Goal: Transaction & Acquisition: Purchase product/service

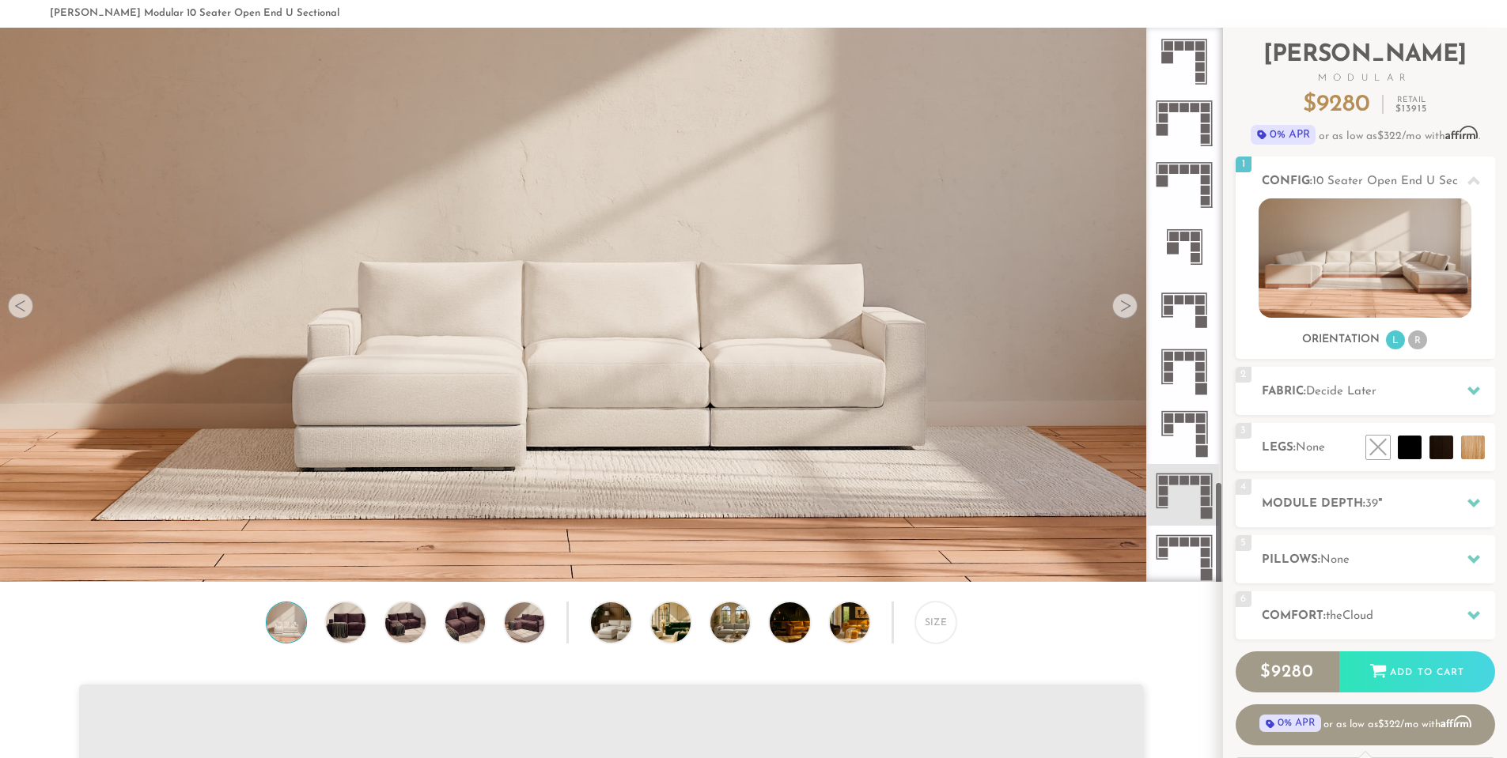
scroll to position [158, 0]
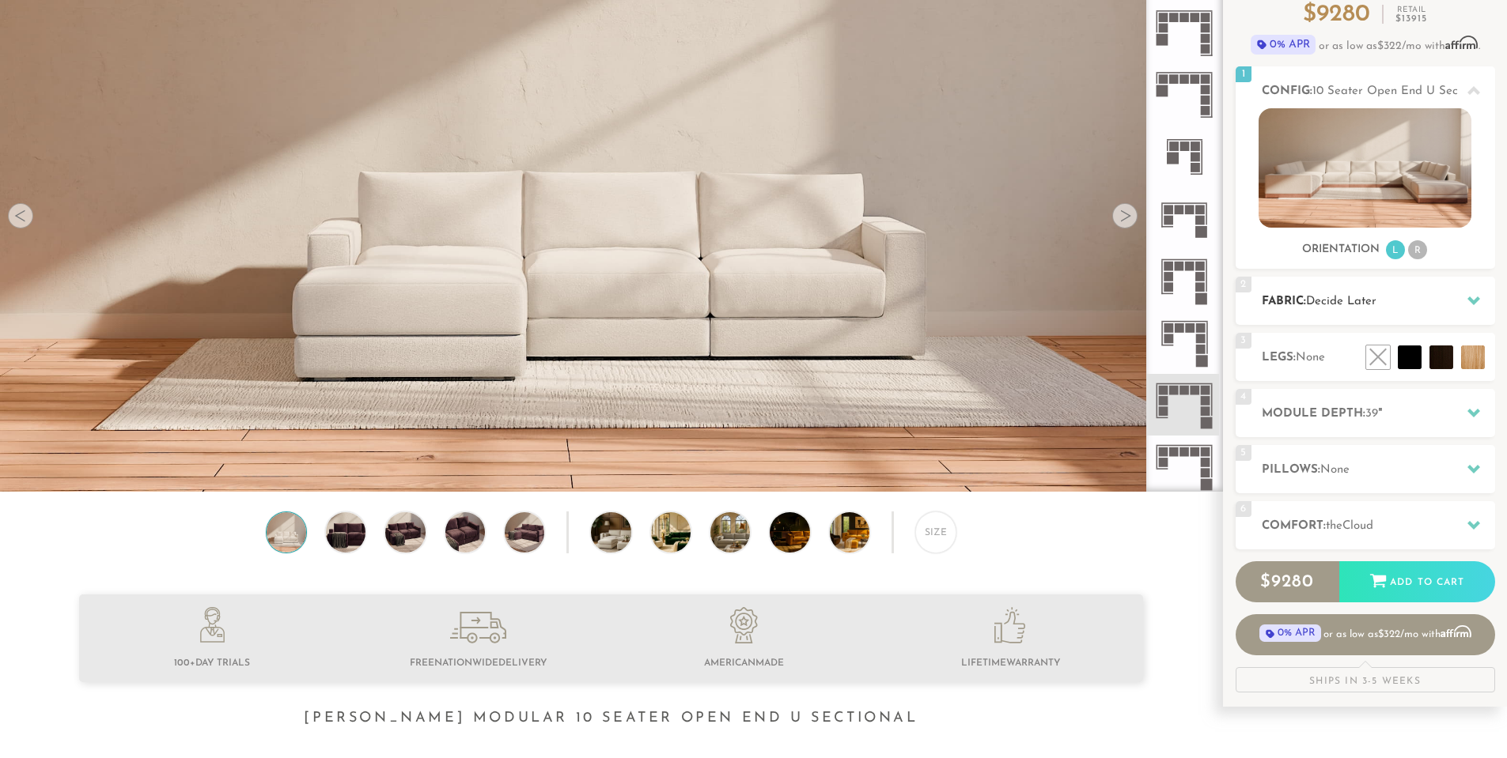
click at [1469, 295] on icon at bounding box center [1473, 300] width 13 height 13
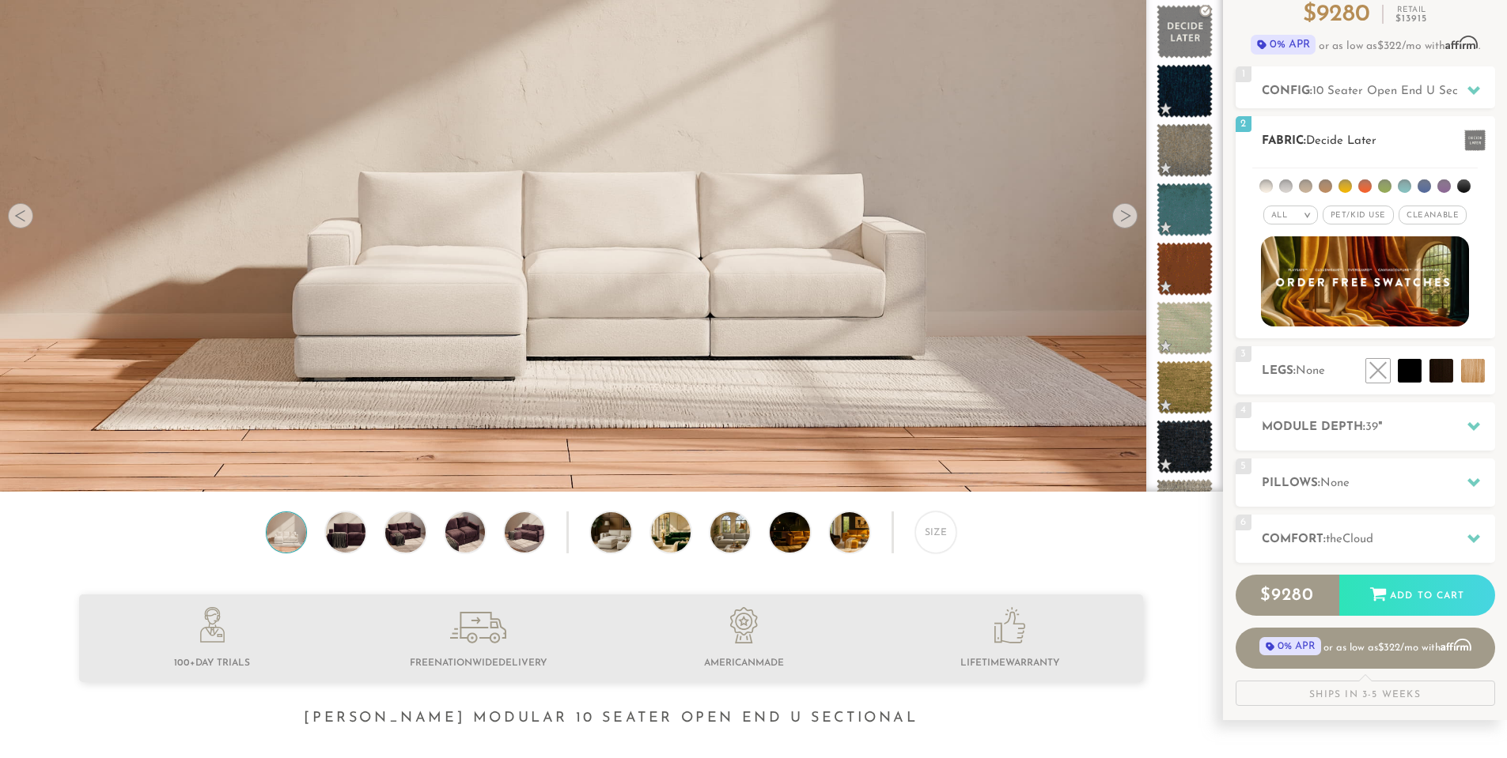
click at [1370, 215] on span "Pet/Kid Use x" at bounding box center [1357, 215] width 71 height 19
click at [1462, 183] on li at bounding box center [1463, 186] width 13 height 13
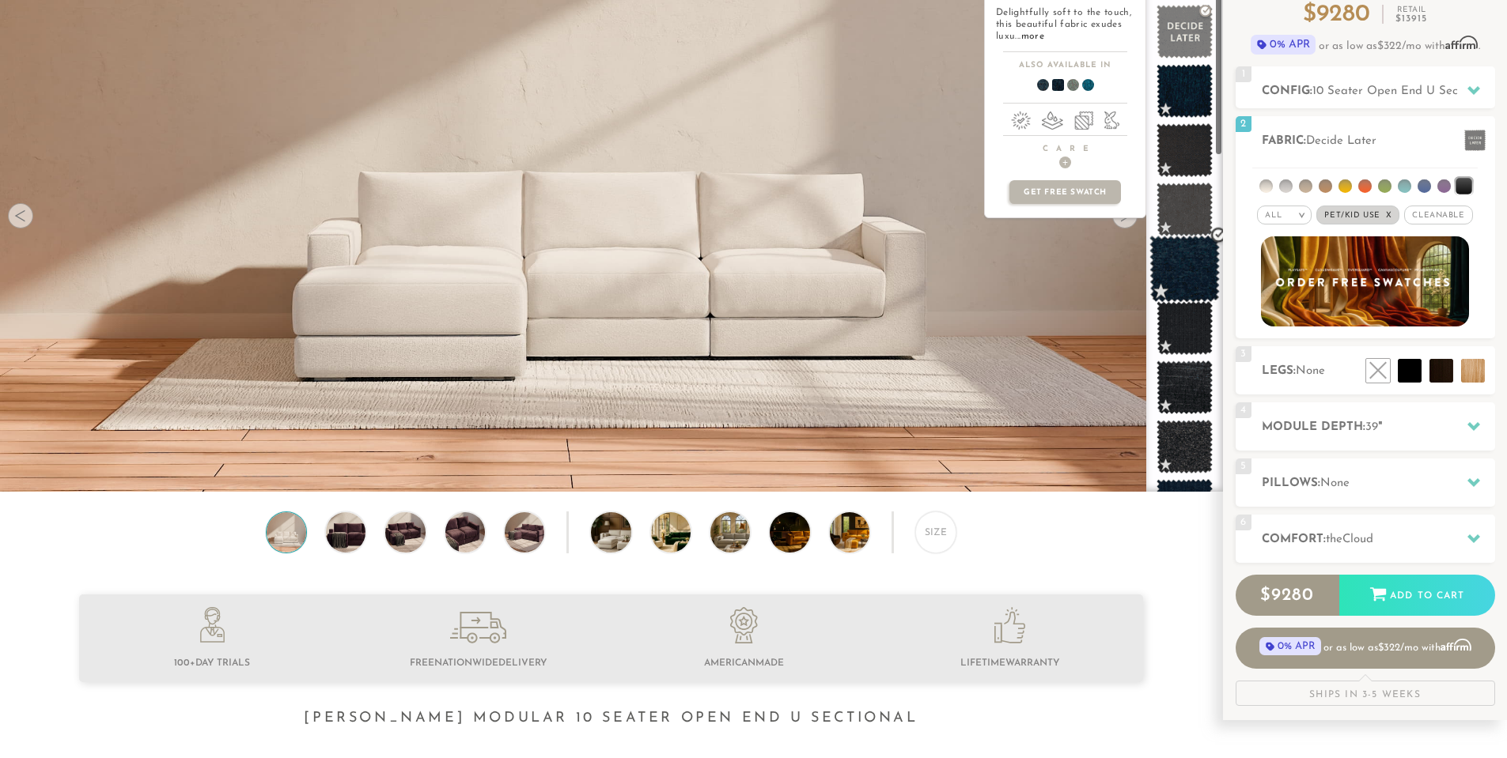
scroll to position [79, 0]
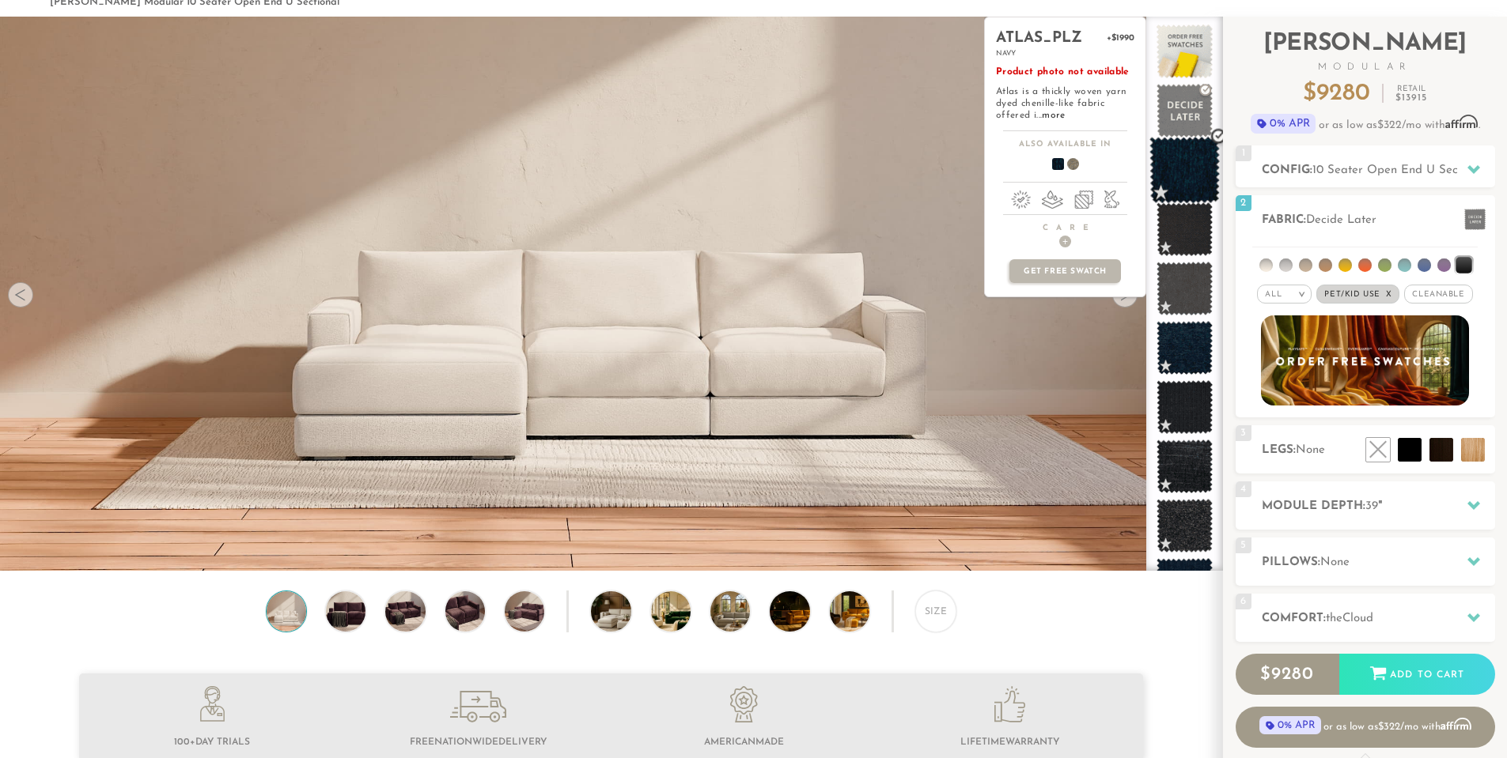
click at [1195, 174] on span at bounding box center [1184, 170] width 70 height 67
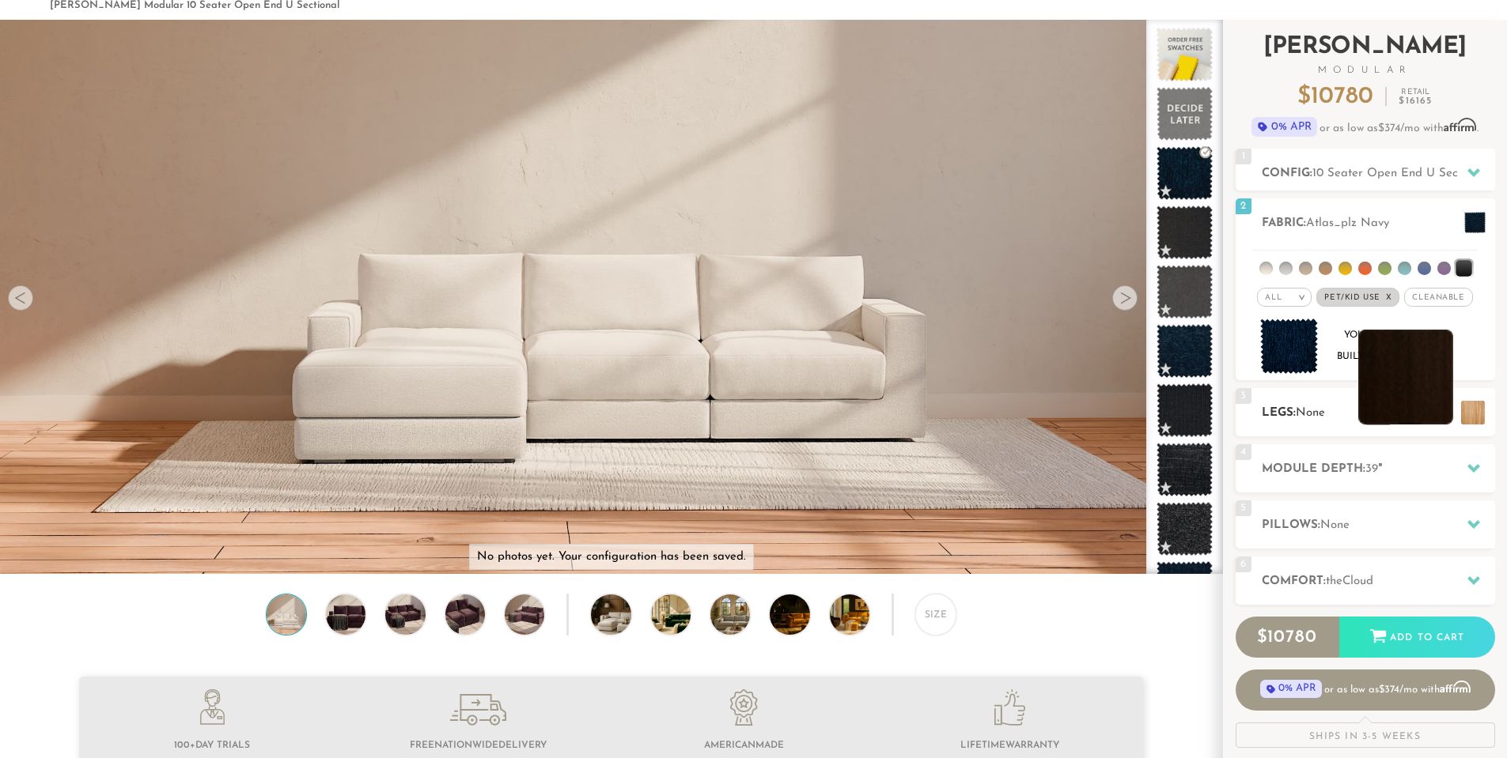
scroll to position [80, 0]
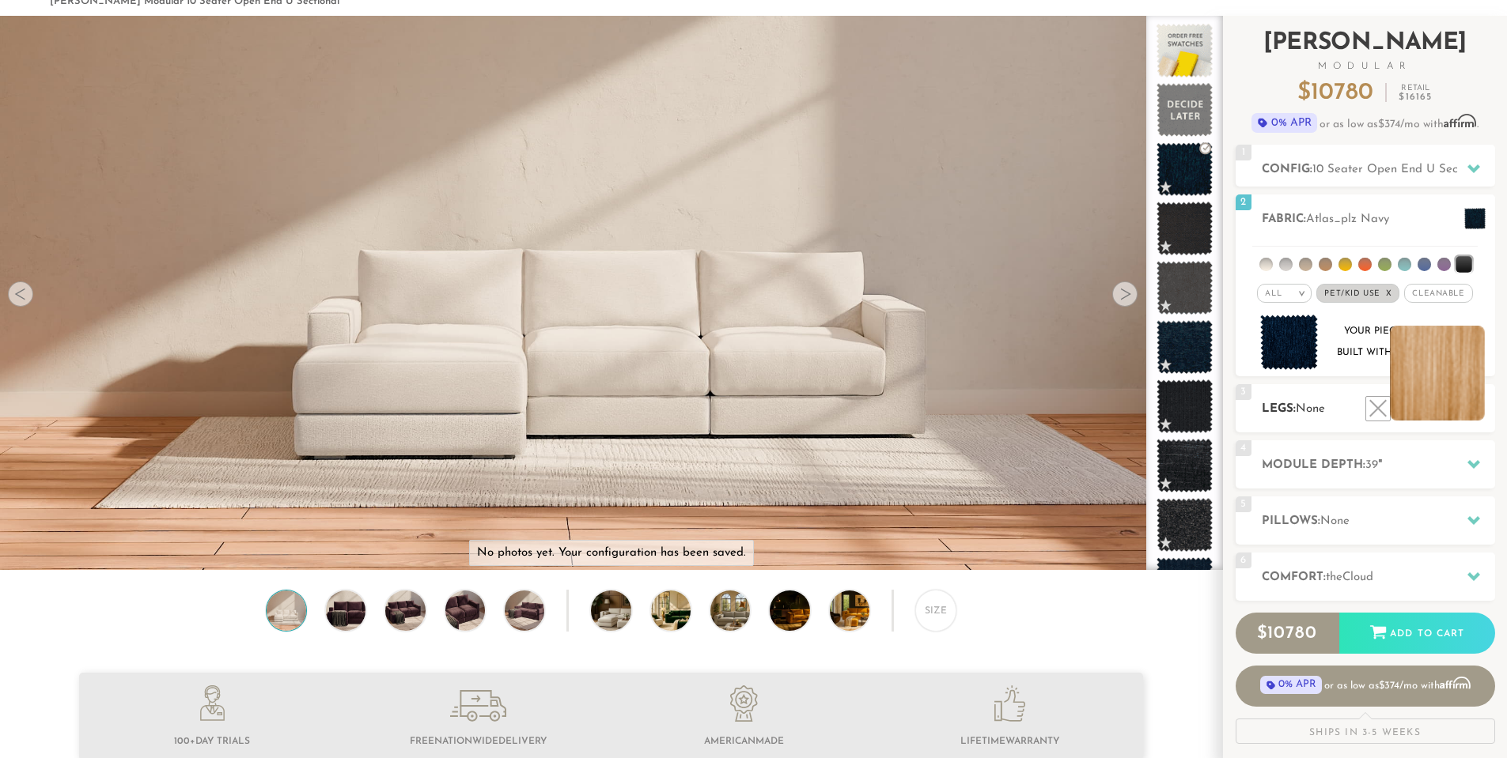
click at [1470, 410] on li at bounding box center [1437, 373] width 95 height 95
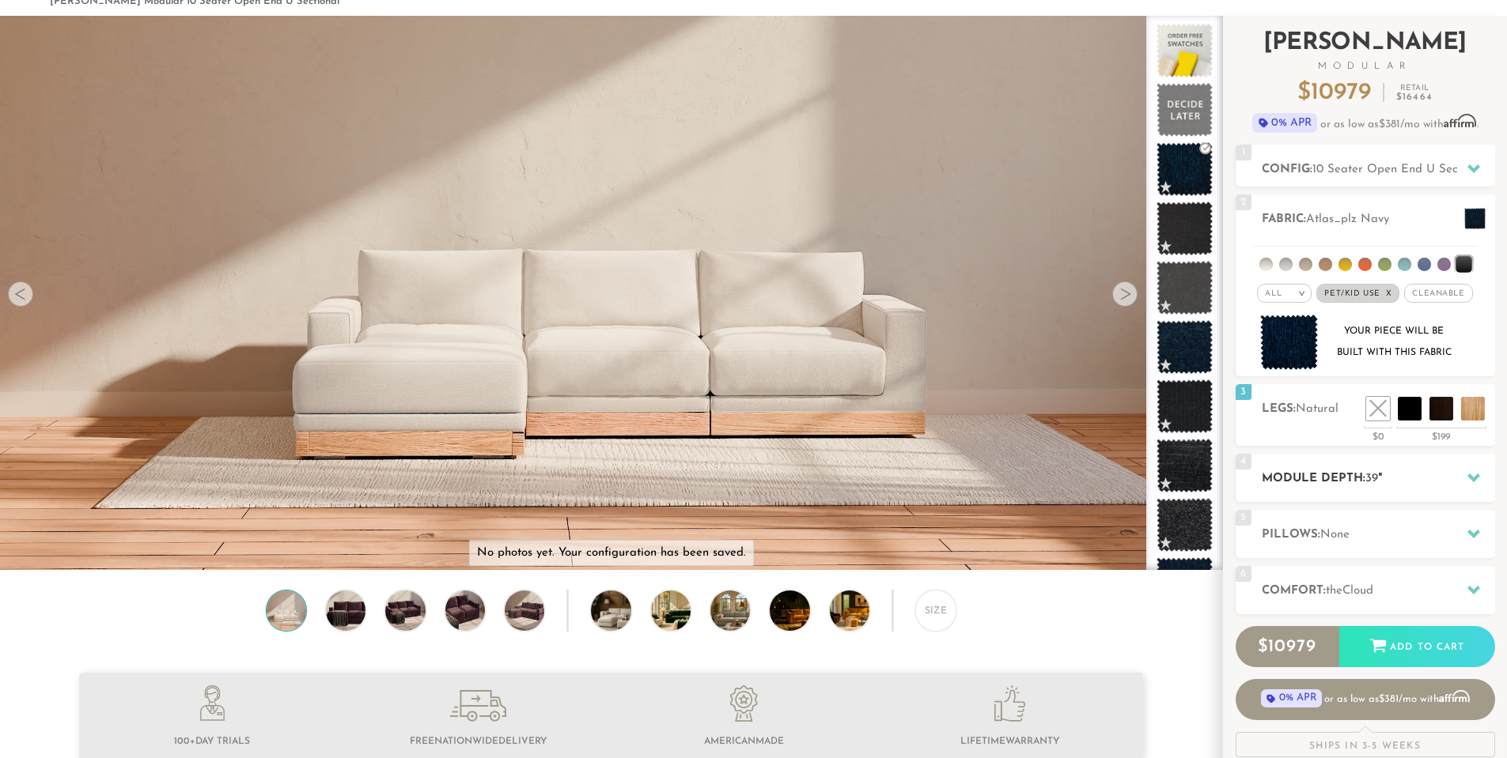
click at [1470, 482] on icon at bounding box center [1473, 477] width 13 height 13
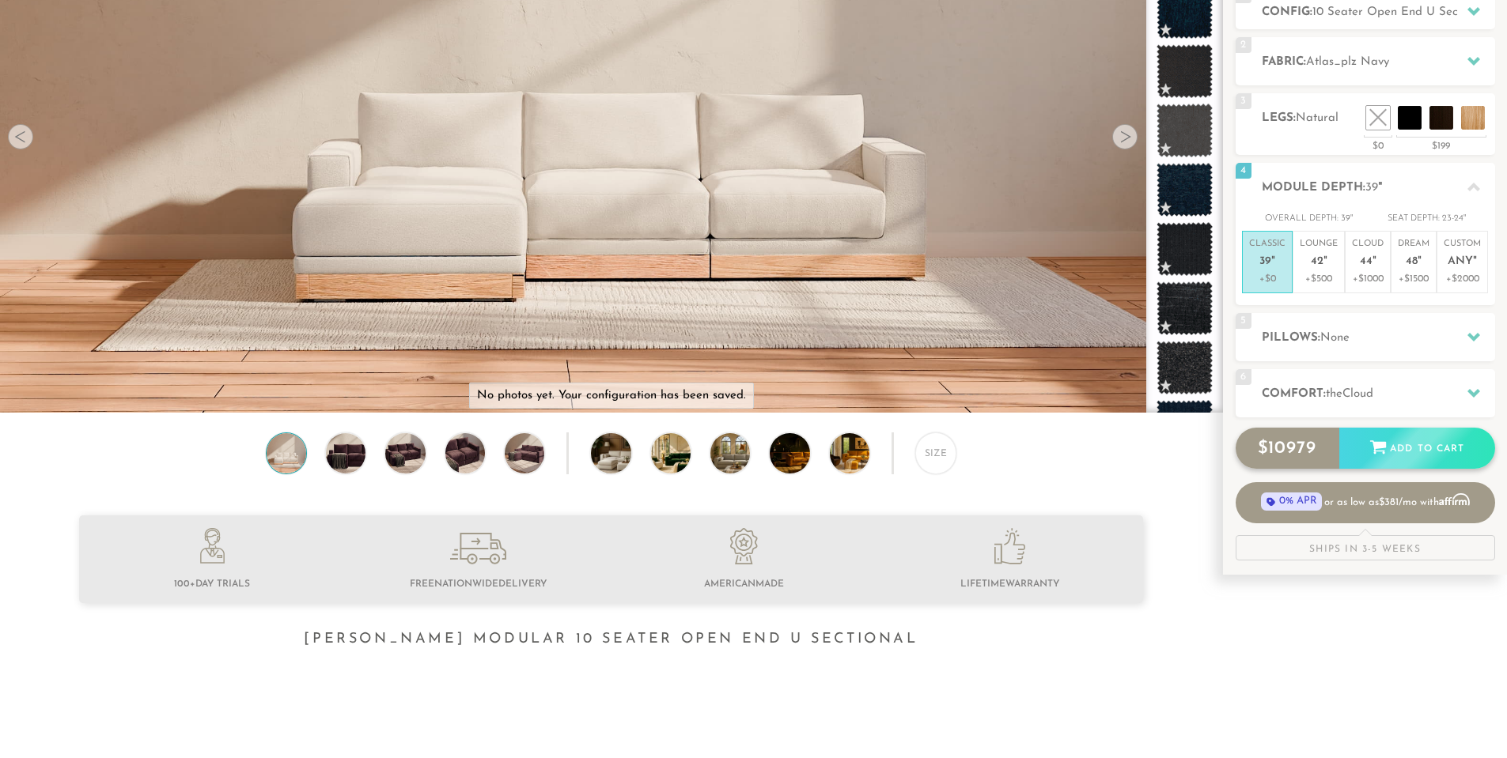
scroll to position [238, 0]
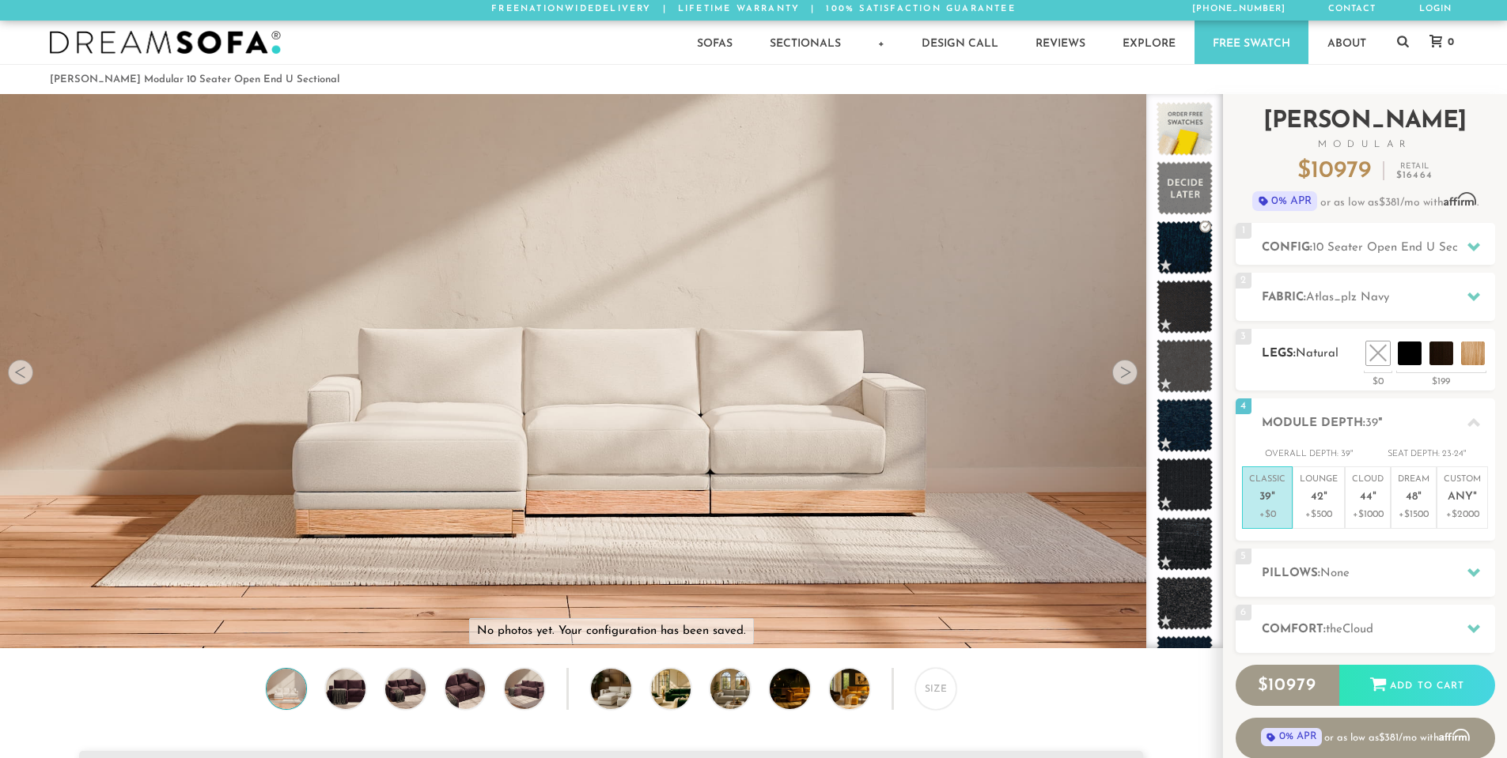
scroll to position [0, 0]
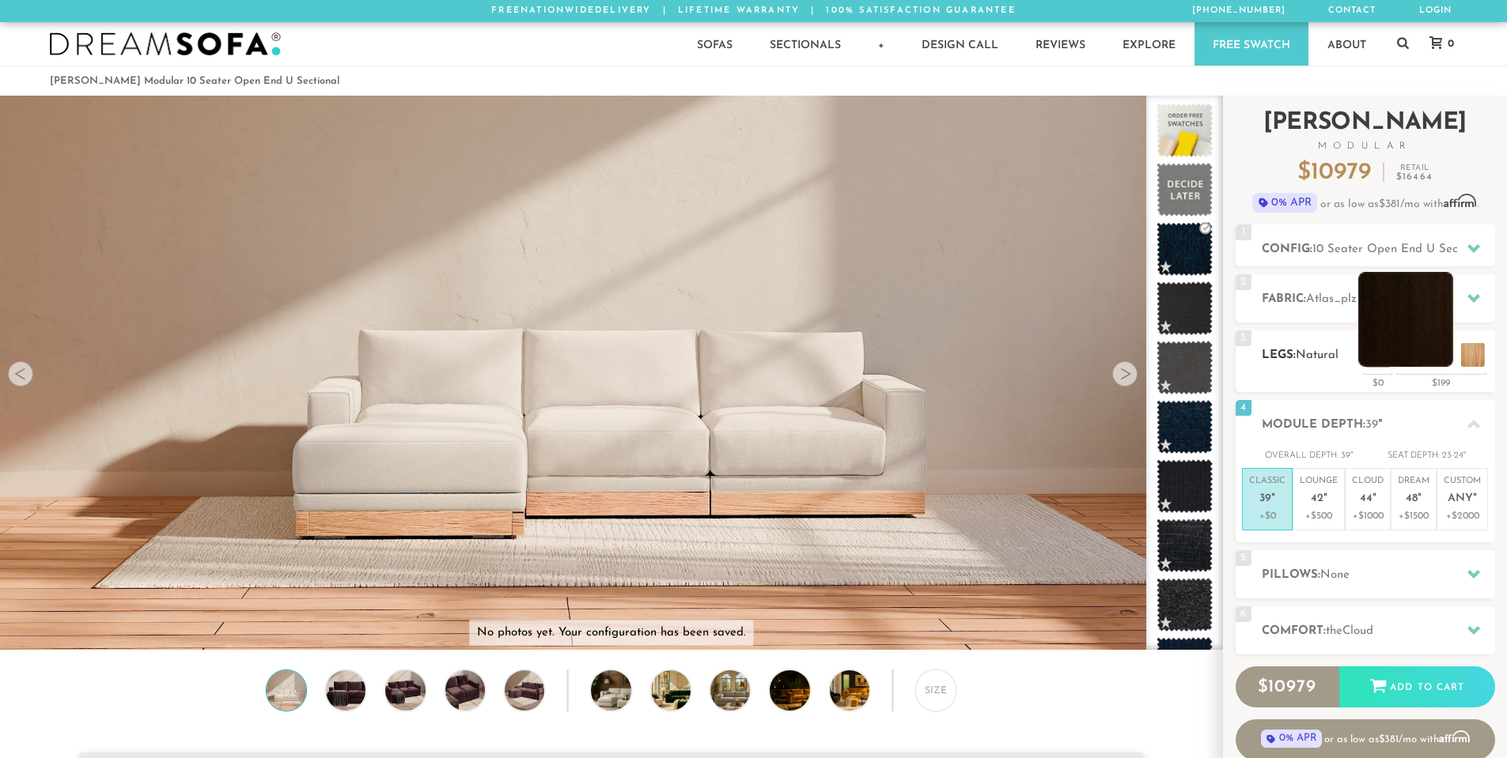
click at [1443, 353] on li at bounding box center [1405, 319] width 95 height 95
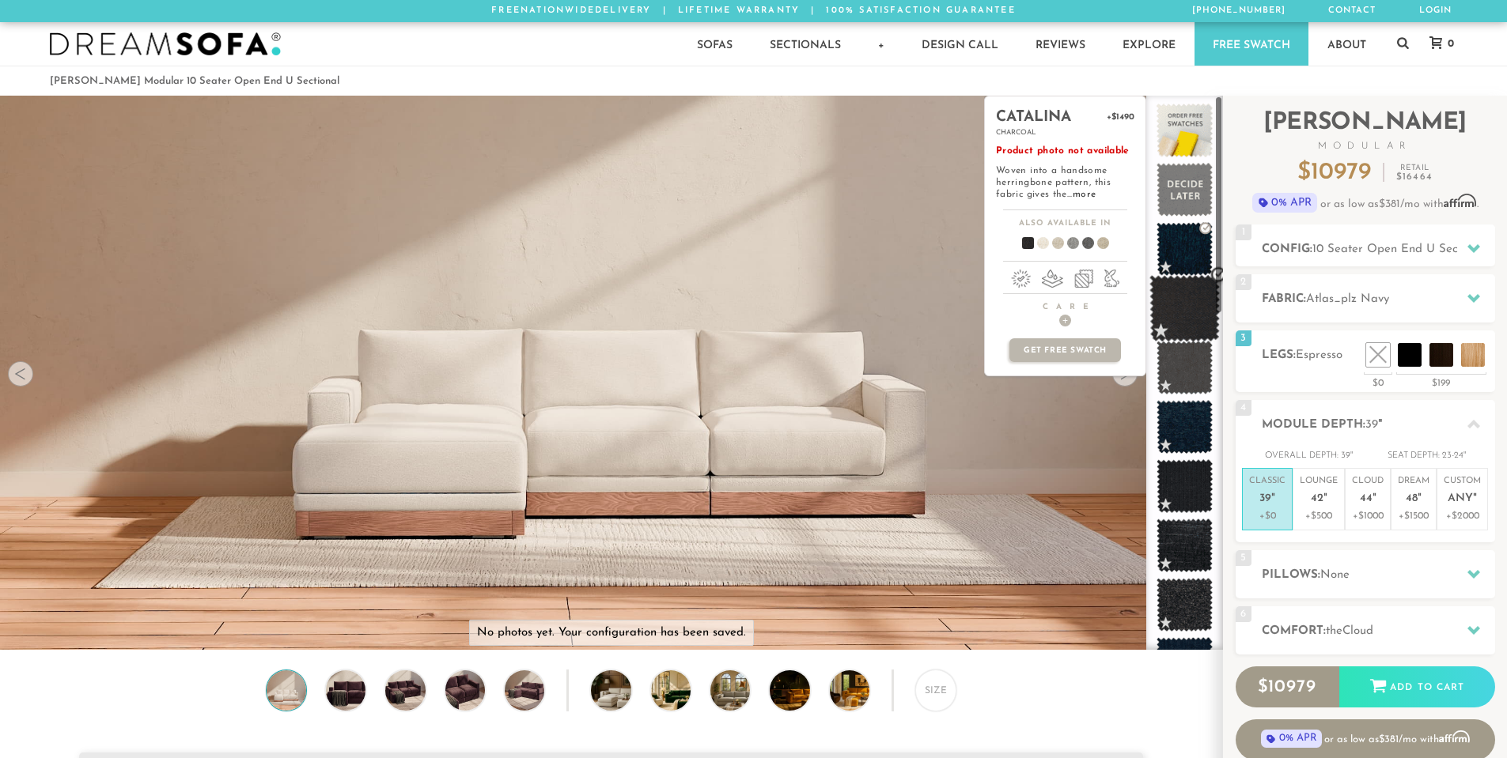
click at [1195, 294] on span at bounding box center [1184, 308] width 70 height 67
click at [1195, 259] on span at bounding box center [1184, 249] width 70 height 67
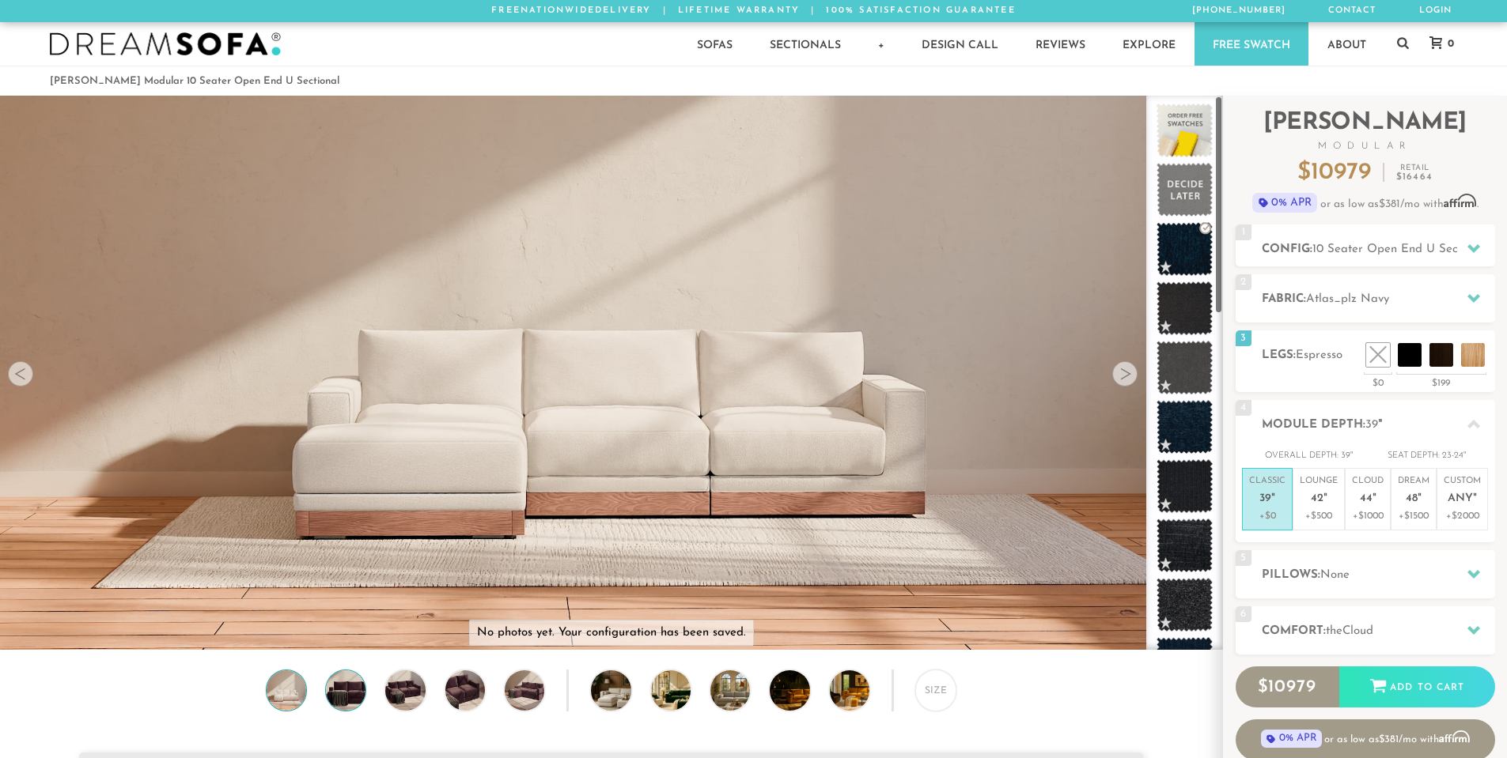
click at [350, 699] on img at bounding box center [345, 691] width 47 height 40
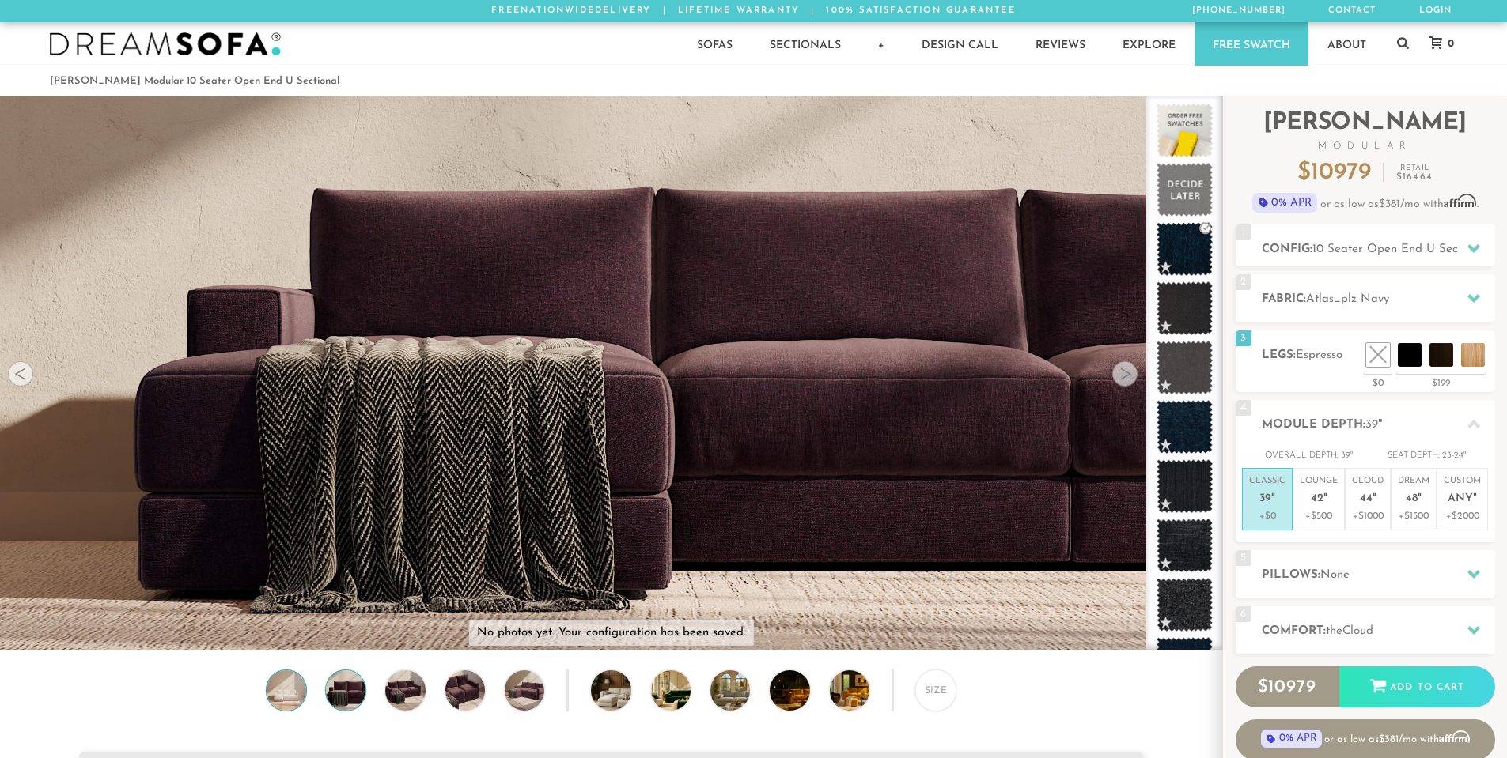
click at [300, 698] on img at bounding box center [286, 691] width 47 height 40
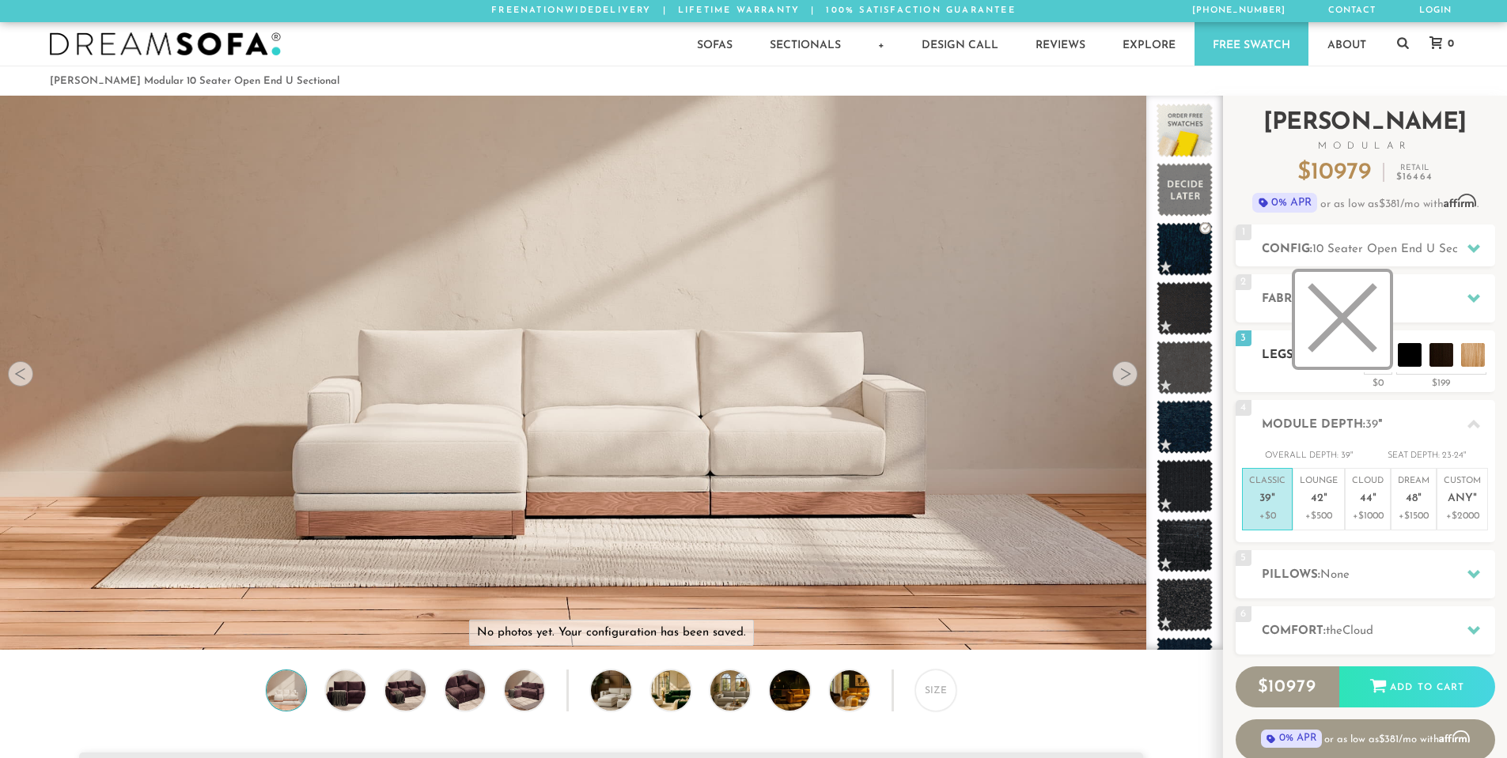
click at [1375, 353] on li at bounding box center [1342, 319] width 95 height 95
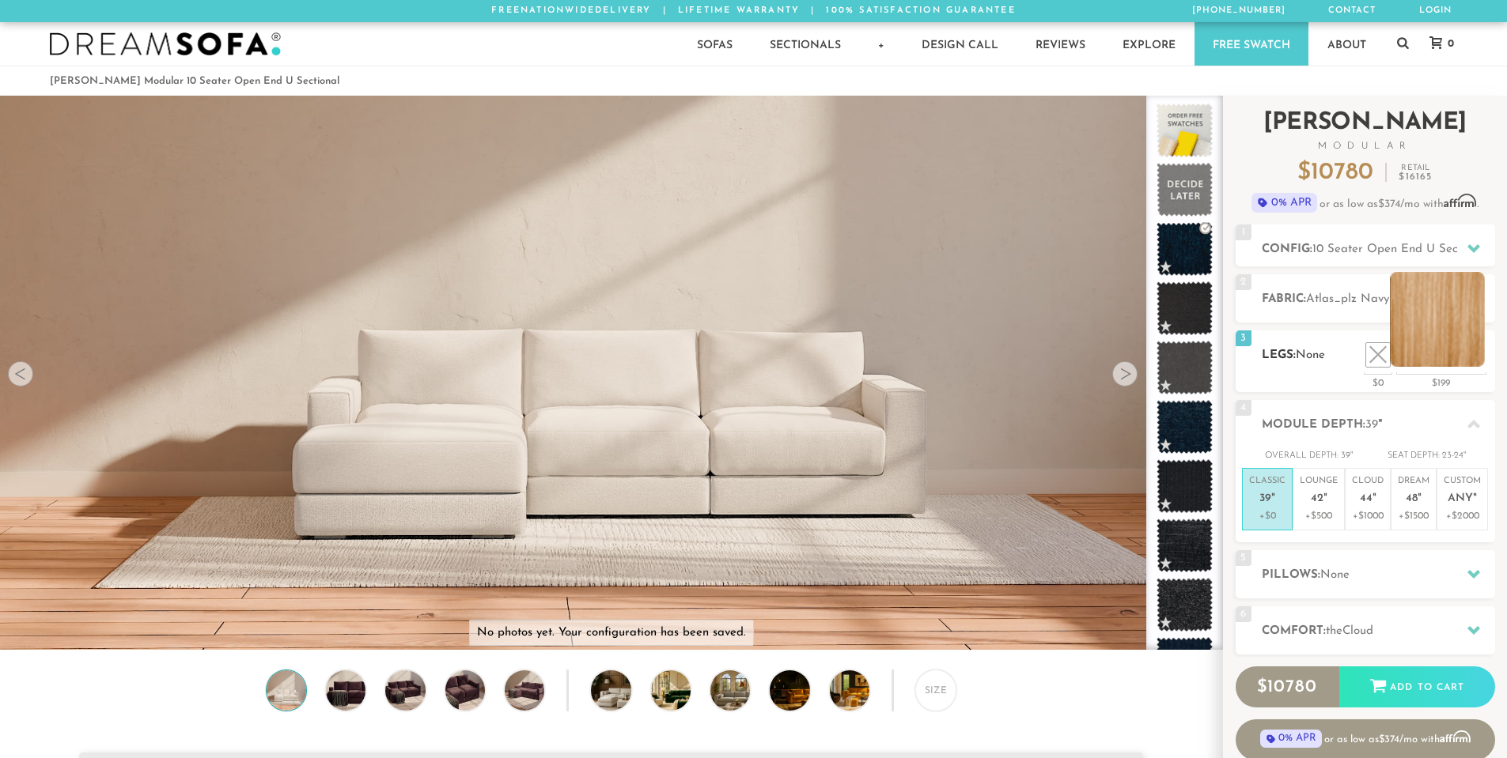
click at [1475, 355] on li at bounding box center [1437, 319] width 95 height 95
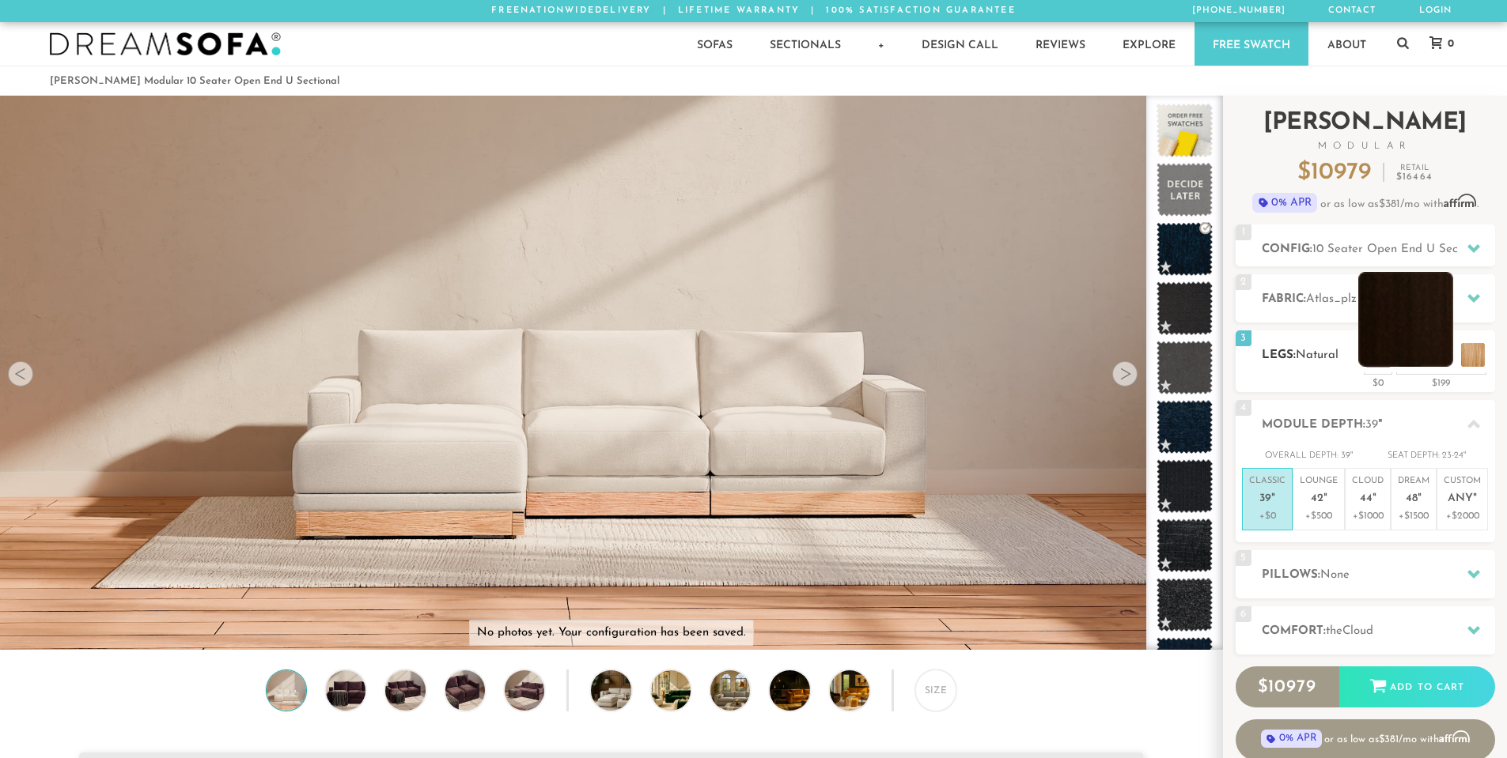
click at [1439, 350] on li at bounding box center [1405, 319] width 95 height 95
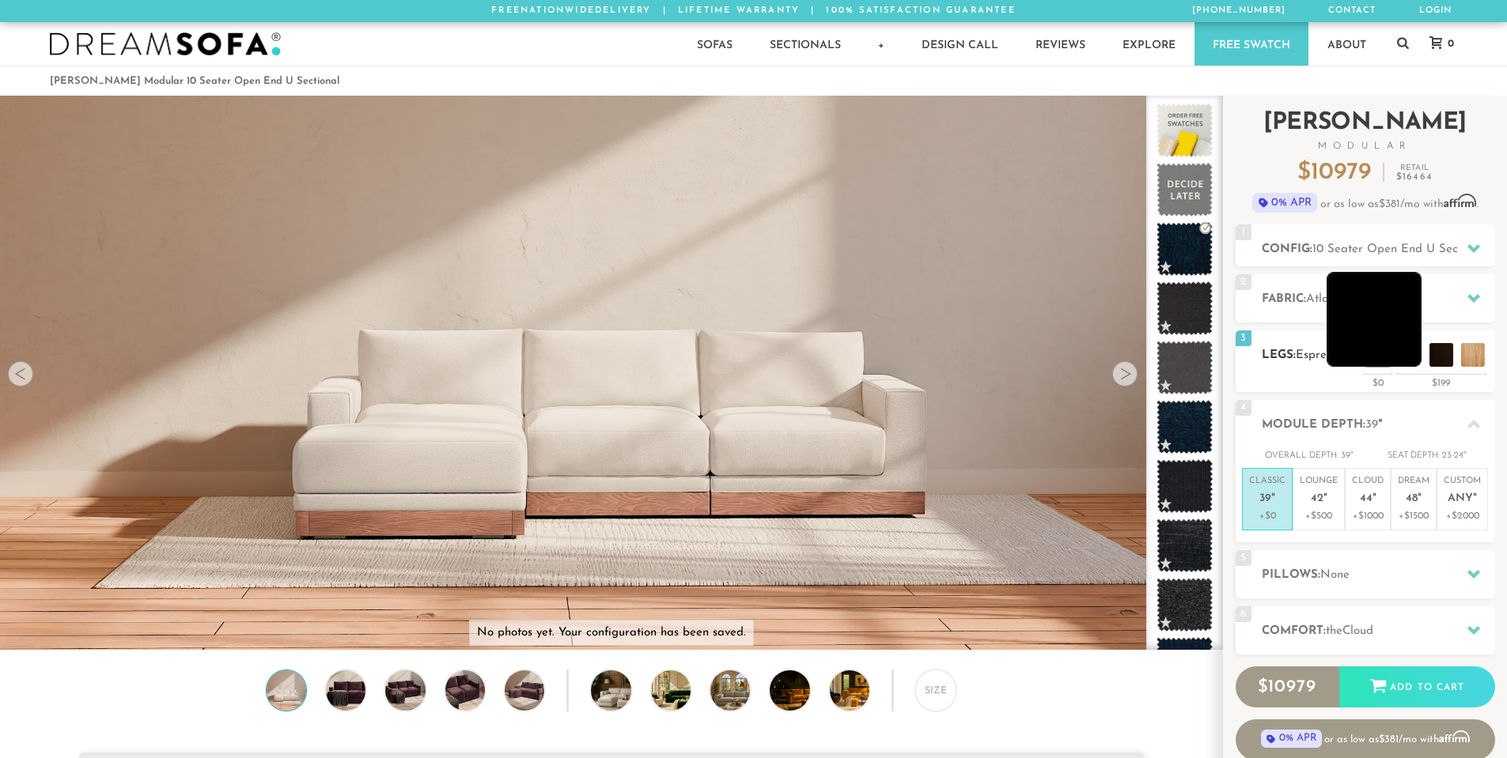
click at [1408, 360] on li at bounding box center [1373, 319] width 95 height 95
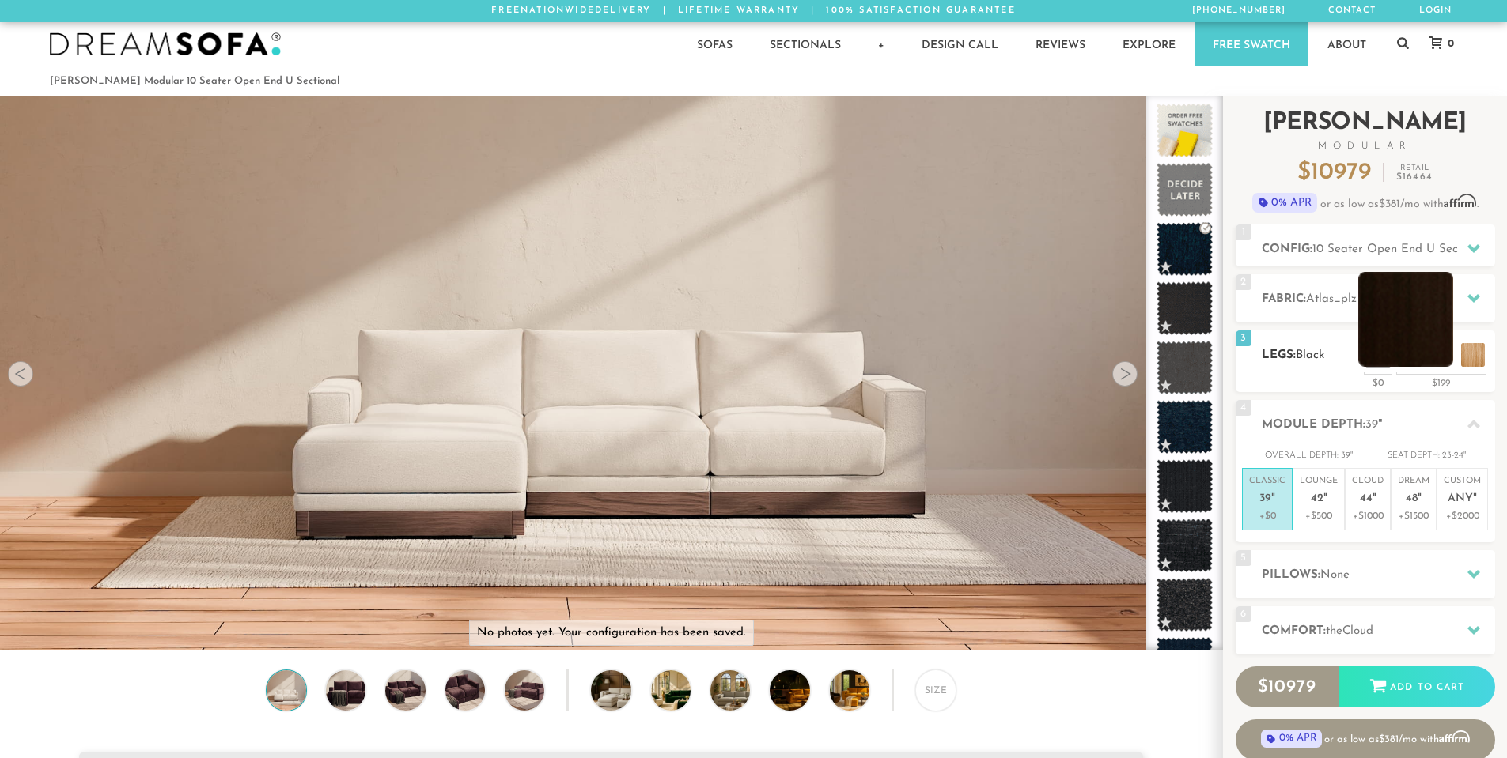
click at [1441, 356] on li at bounding box center [1405, 319] width 95 height 95
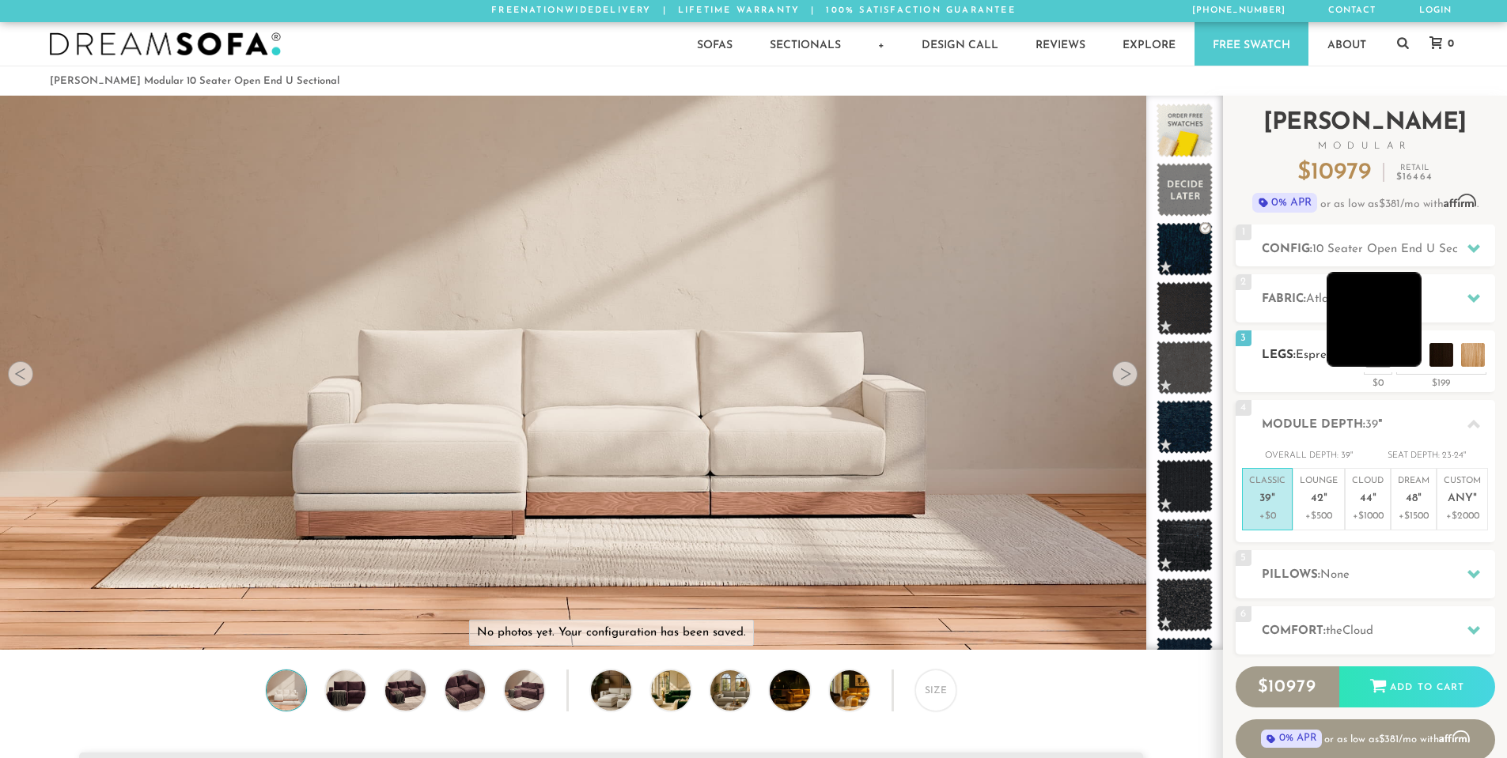
click at [1409, 365] on li at bounding box center [1373, 319] width 95 height 95
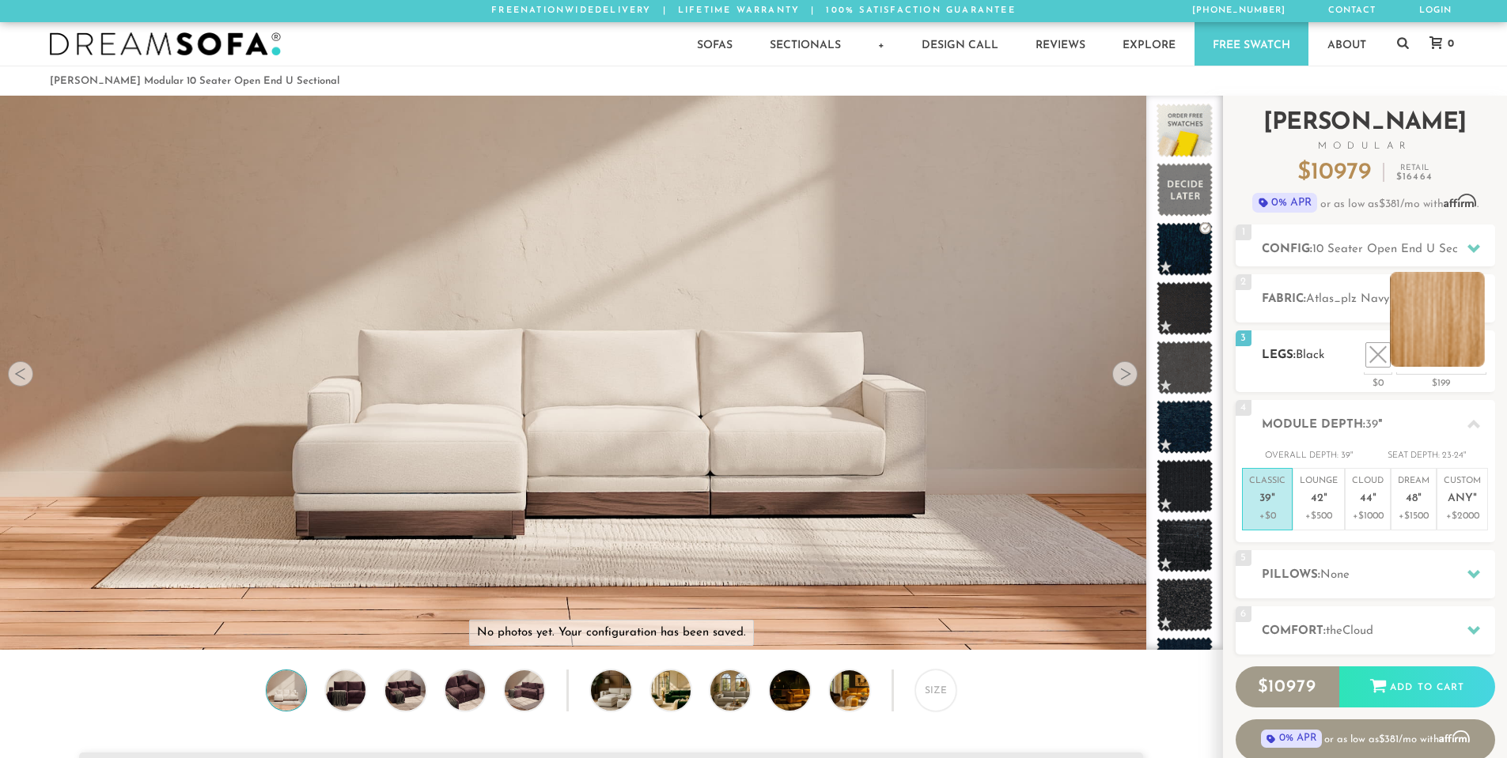
click at [1467, 354] on li at bounding box center [1437, 319] width 95 height 95
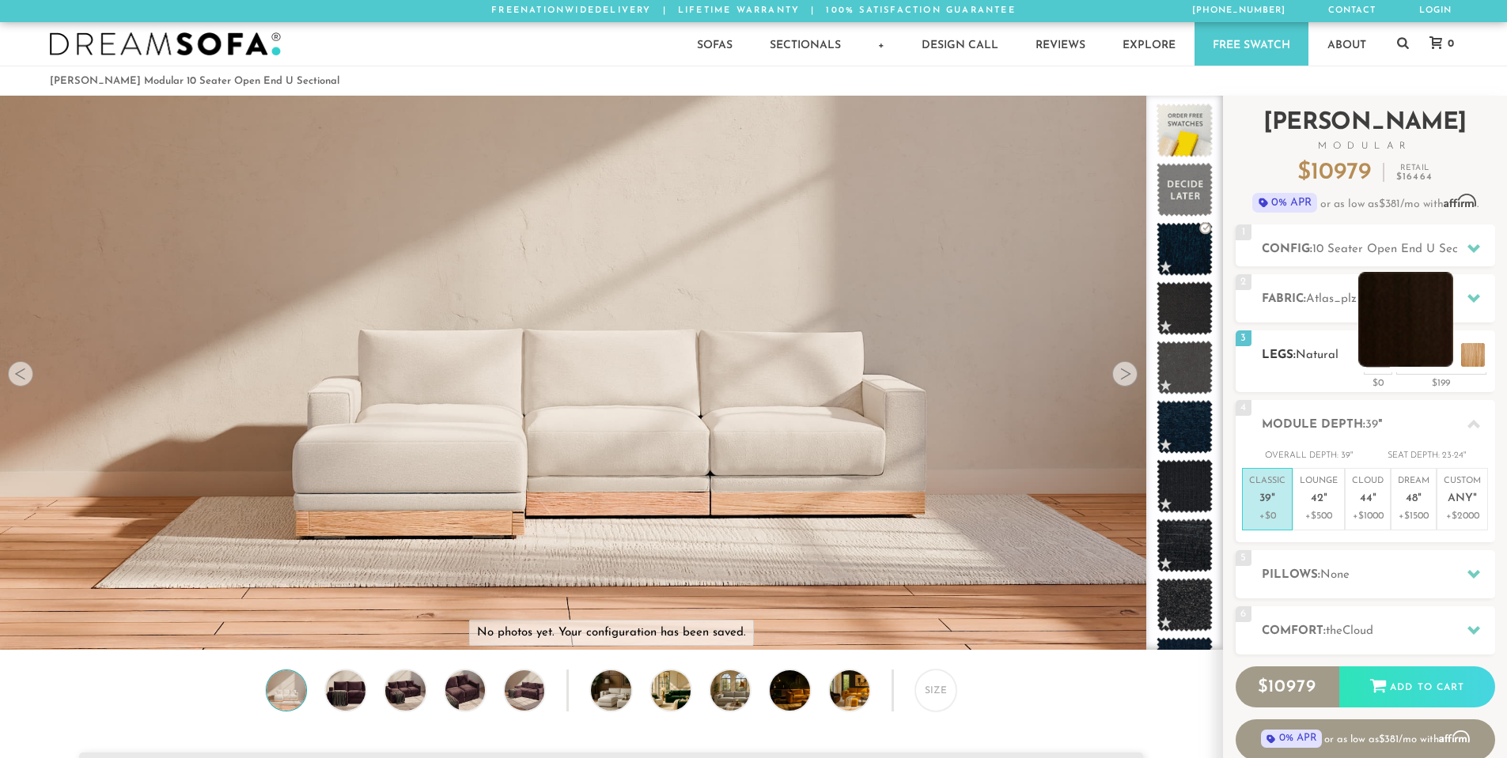
click at [1436, 358] on li at bounding box center [1405, 319] width 95 height 95
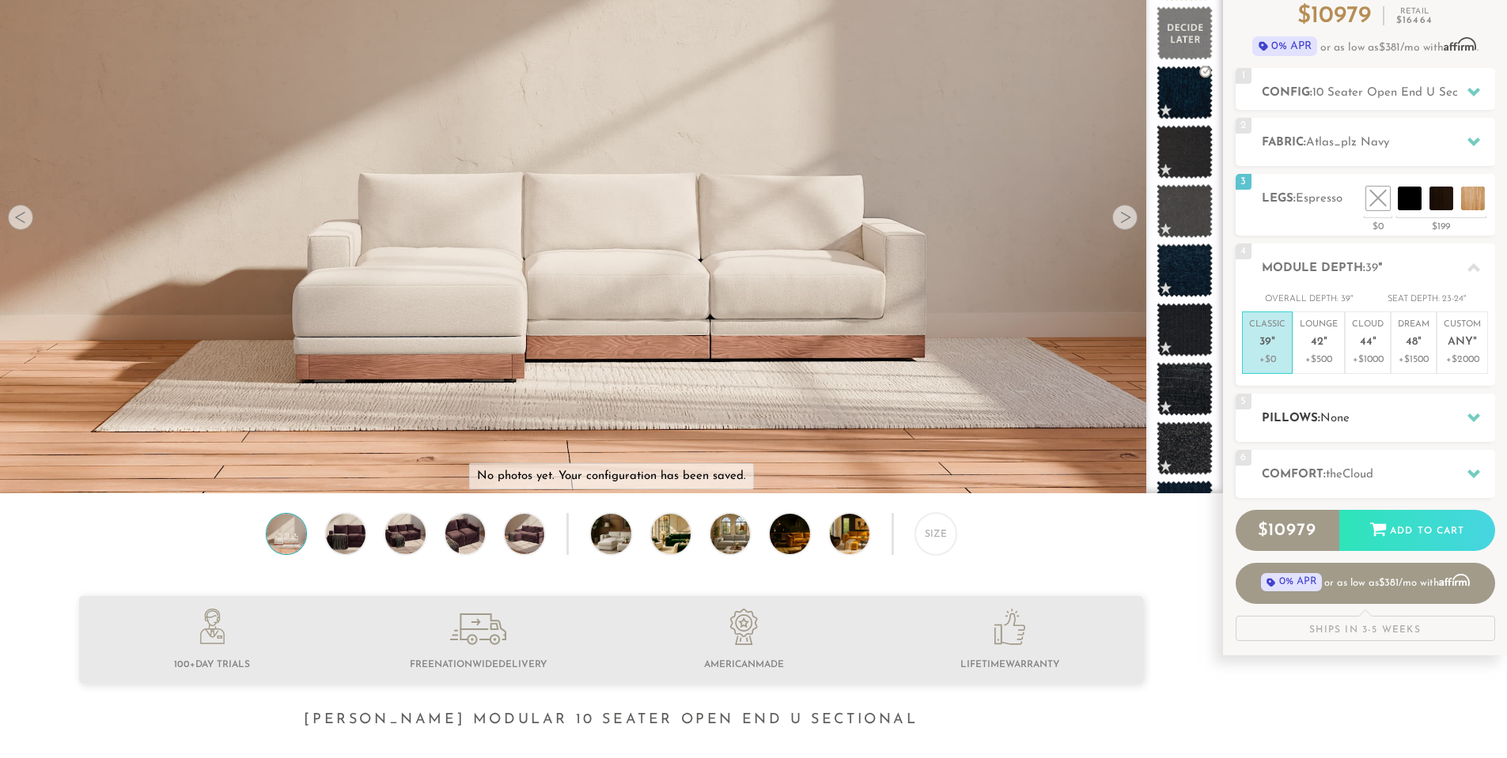
scroll to position [158, 0]
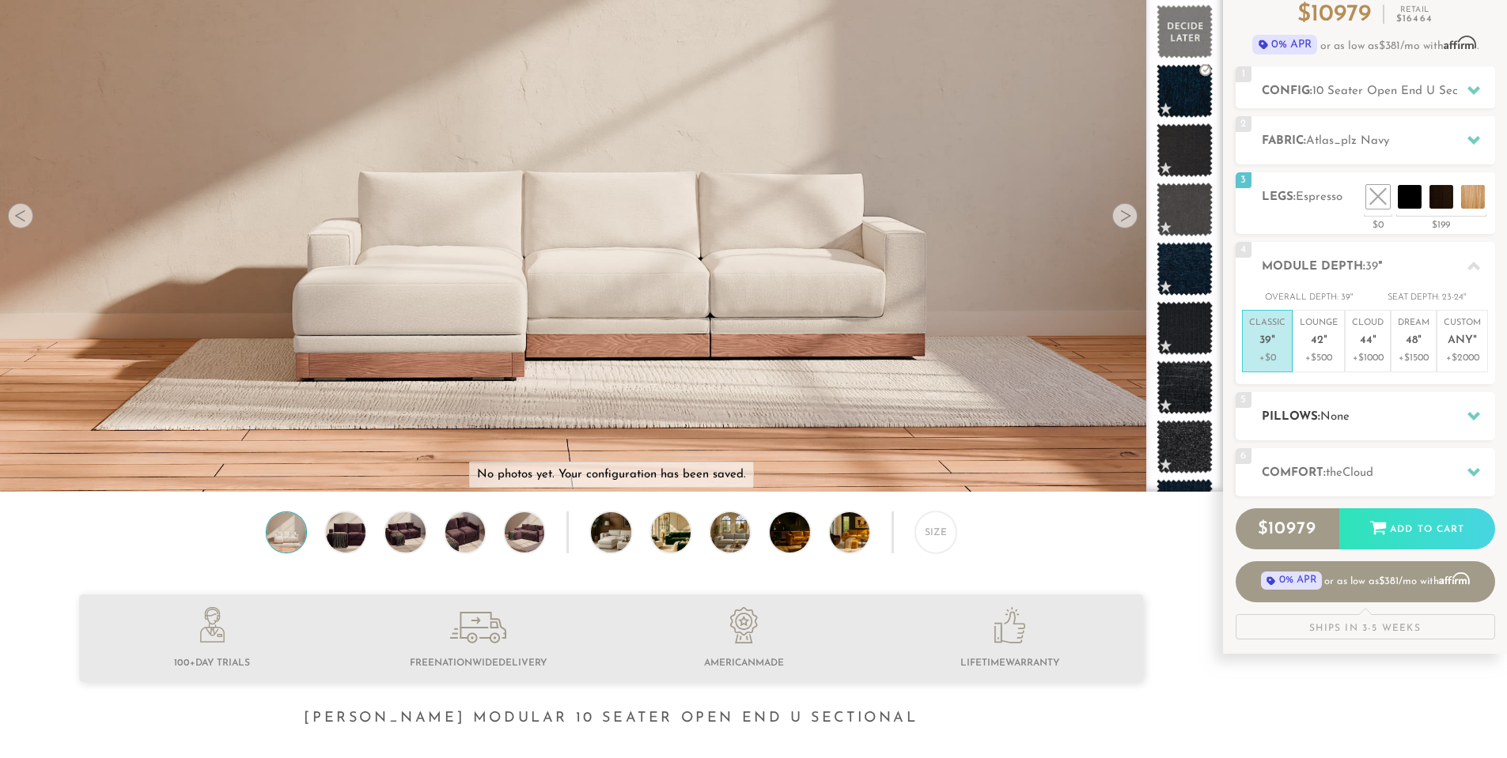
click at [1374, 422] on h2 "Pillows: None" at bounding box center [1378, 417] width 233 height 18
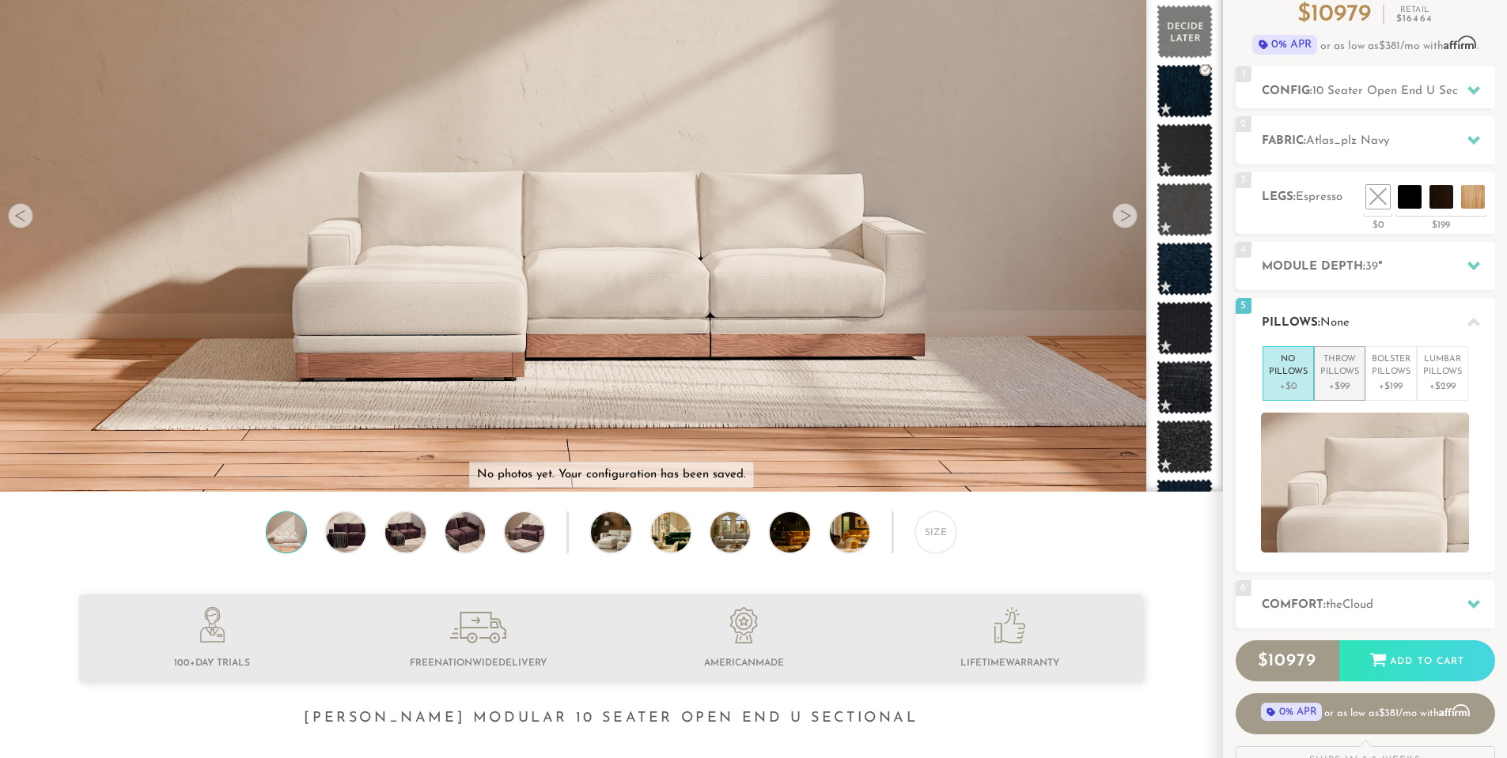
click at [1355, 382] on p "+$99" at bounding box center [1339, 387] width 39 height 14
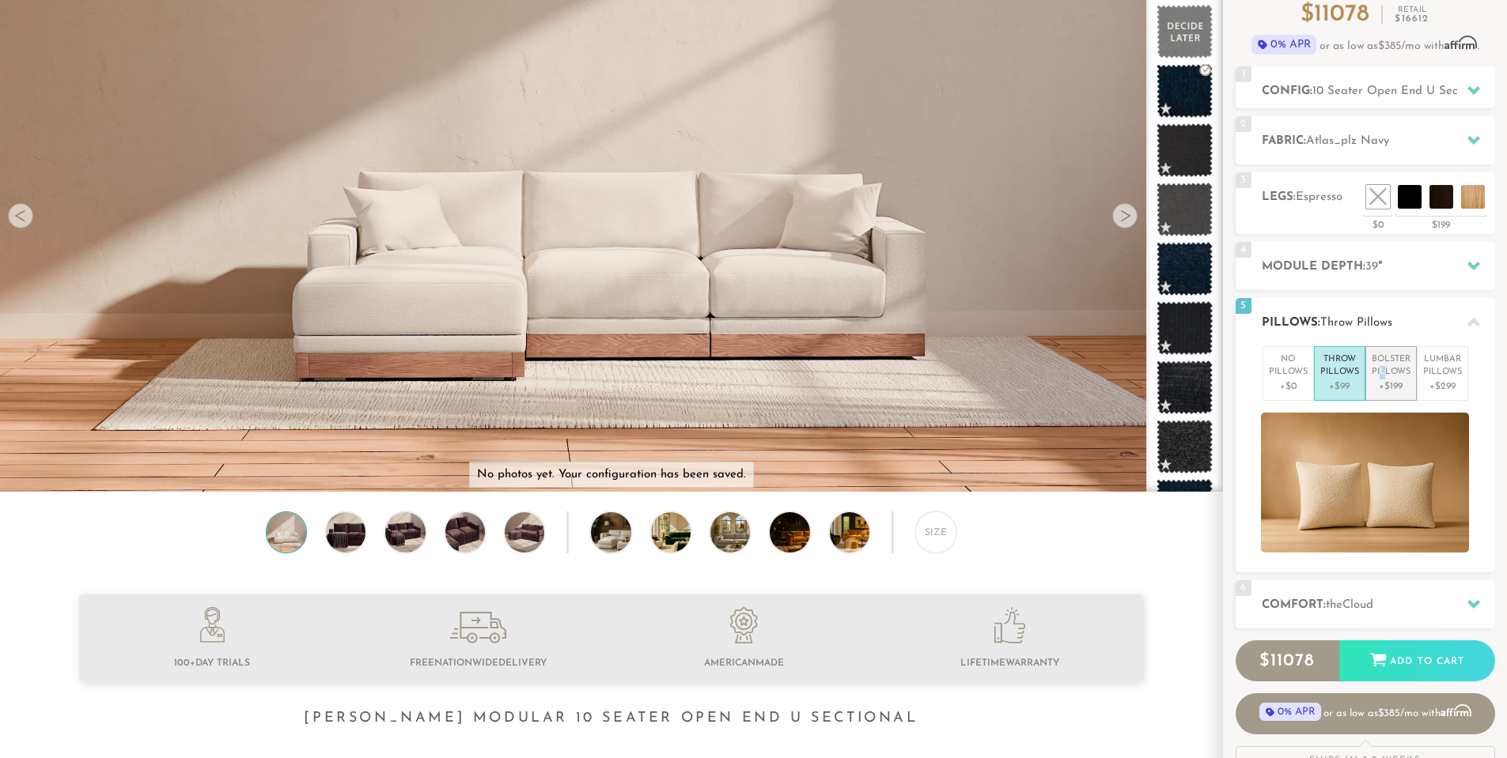
click at [1383, 373] on p "Bolster Pillows" at bounding box center [1390, 367] width 39 height 26
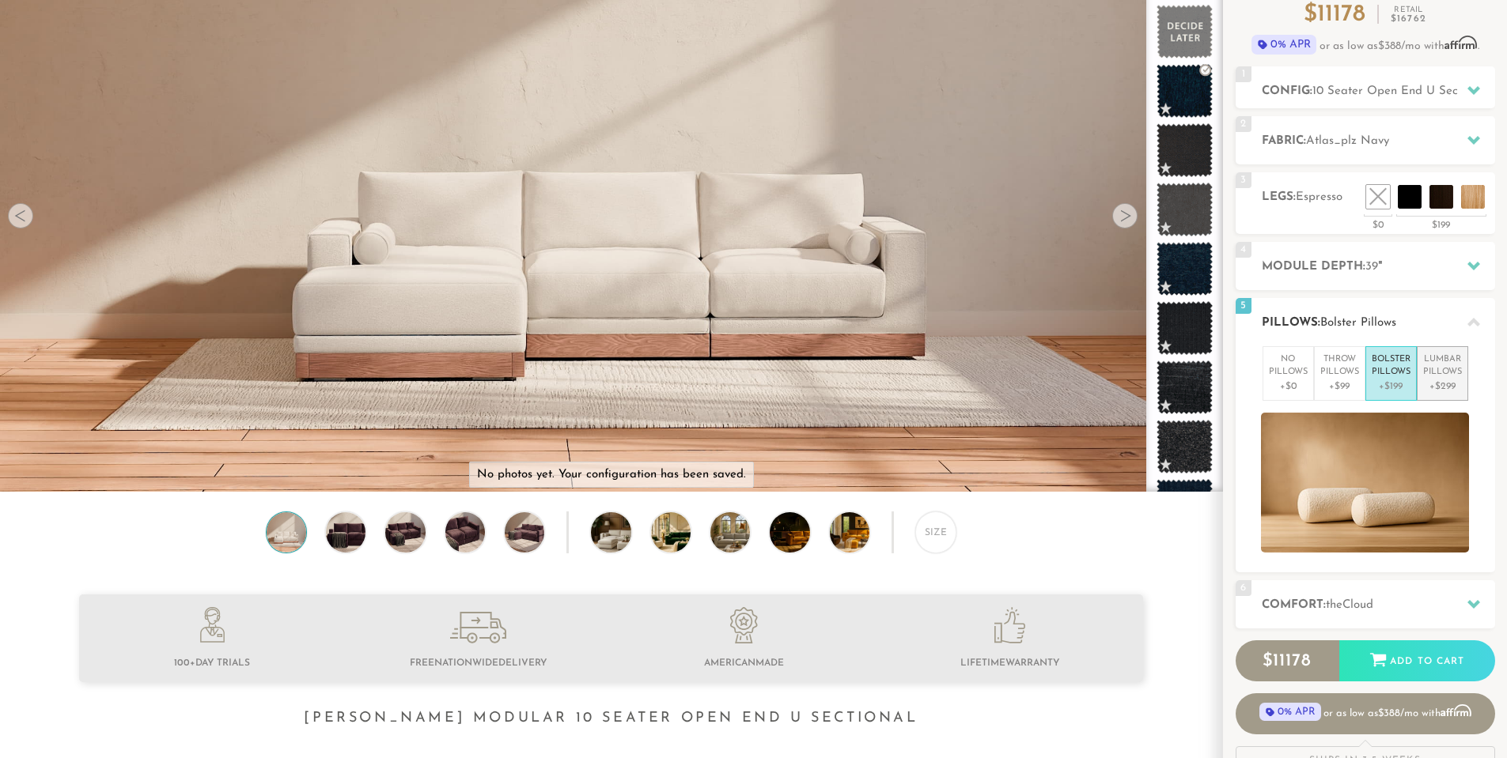
click at [1447, 372] on p "Lumbar Pillows" at bounding box center [1442, 367] width 39 height 26
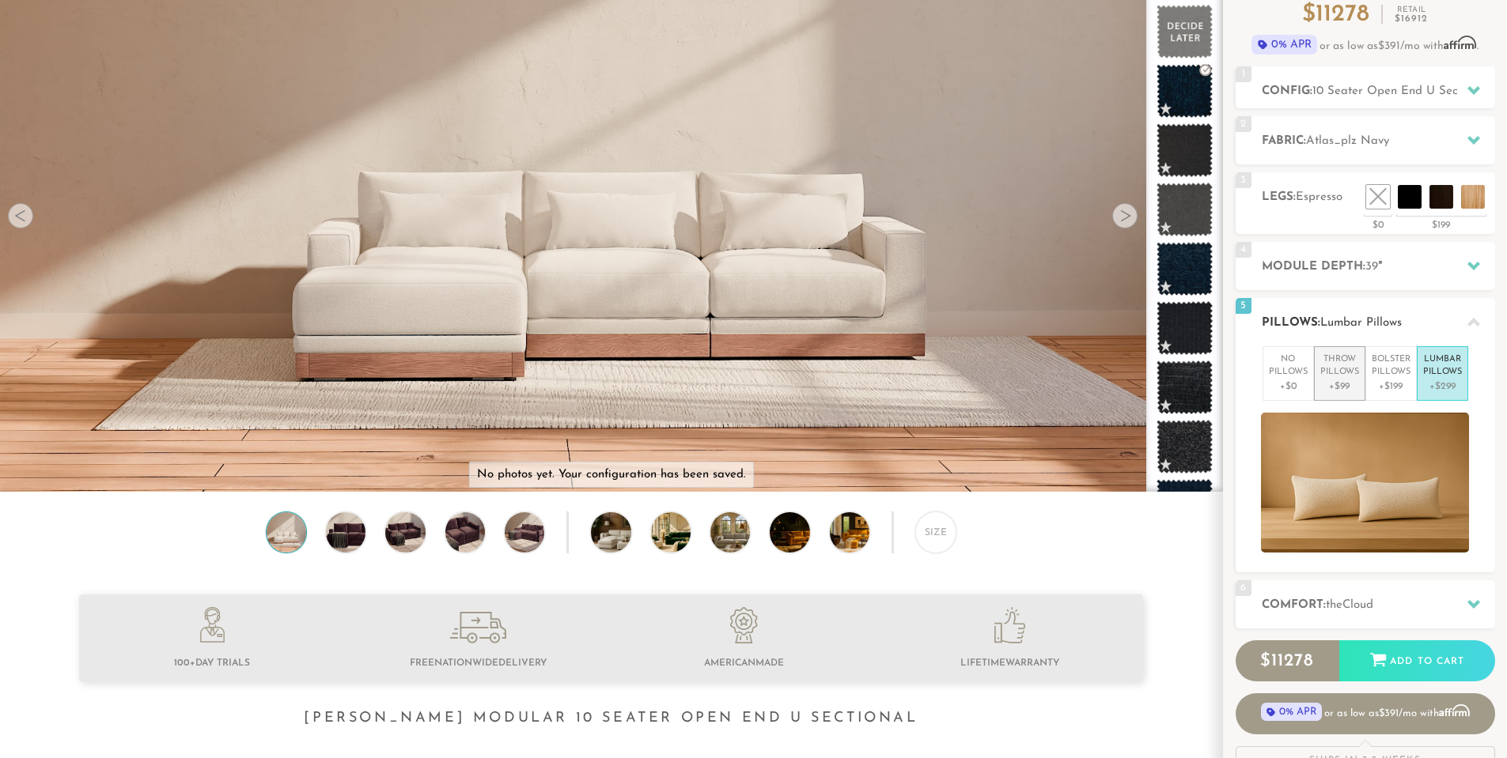
click at [1315, 376] on li "Throw Pillows +$99" at bounding box center [1339, 373] width 51 height 55
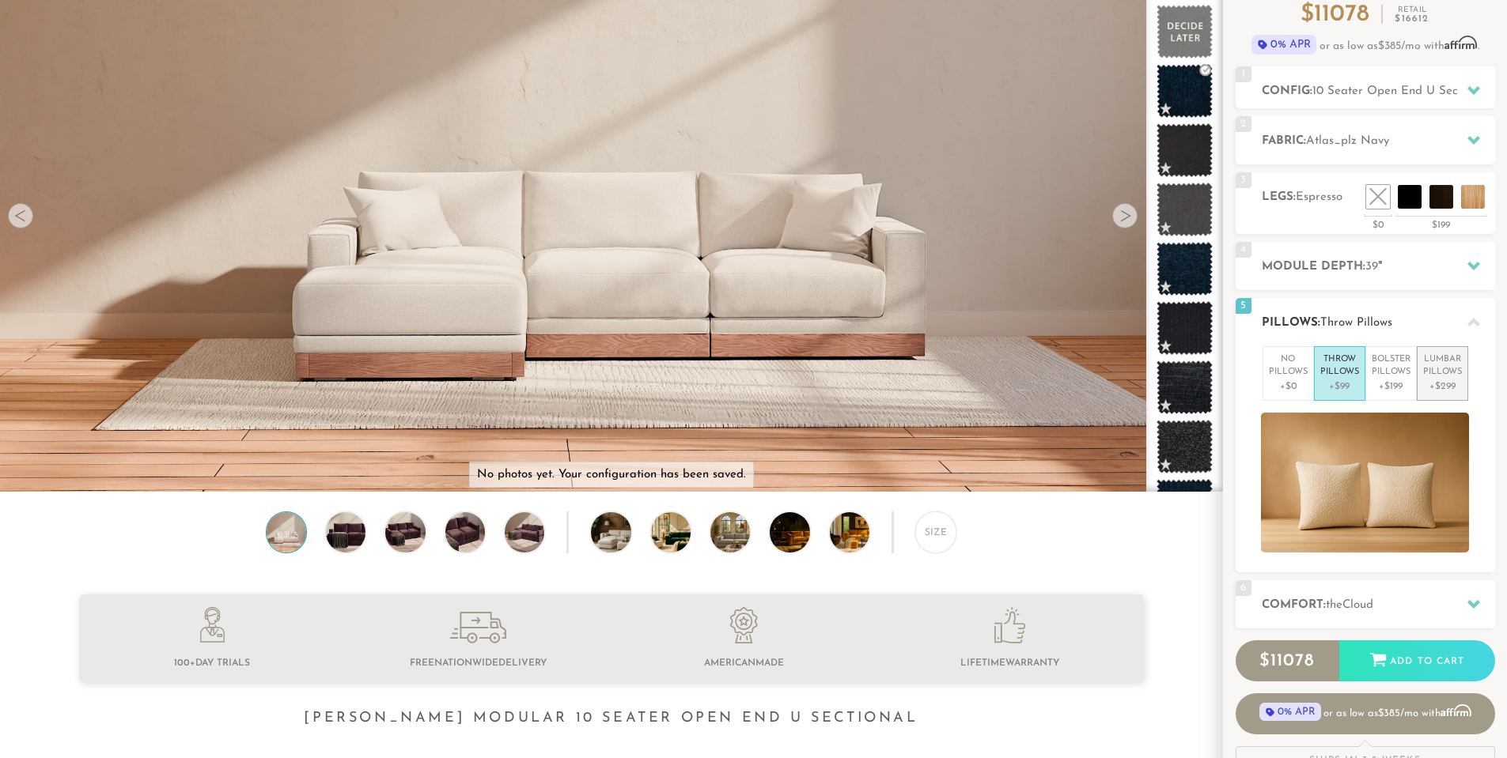
click at [1439, 358] on p "Lumbar Pillows" at bounding box center [1442, 367] width 39 height 26
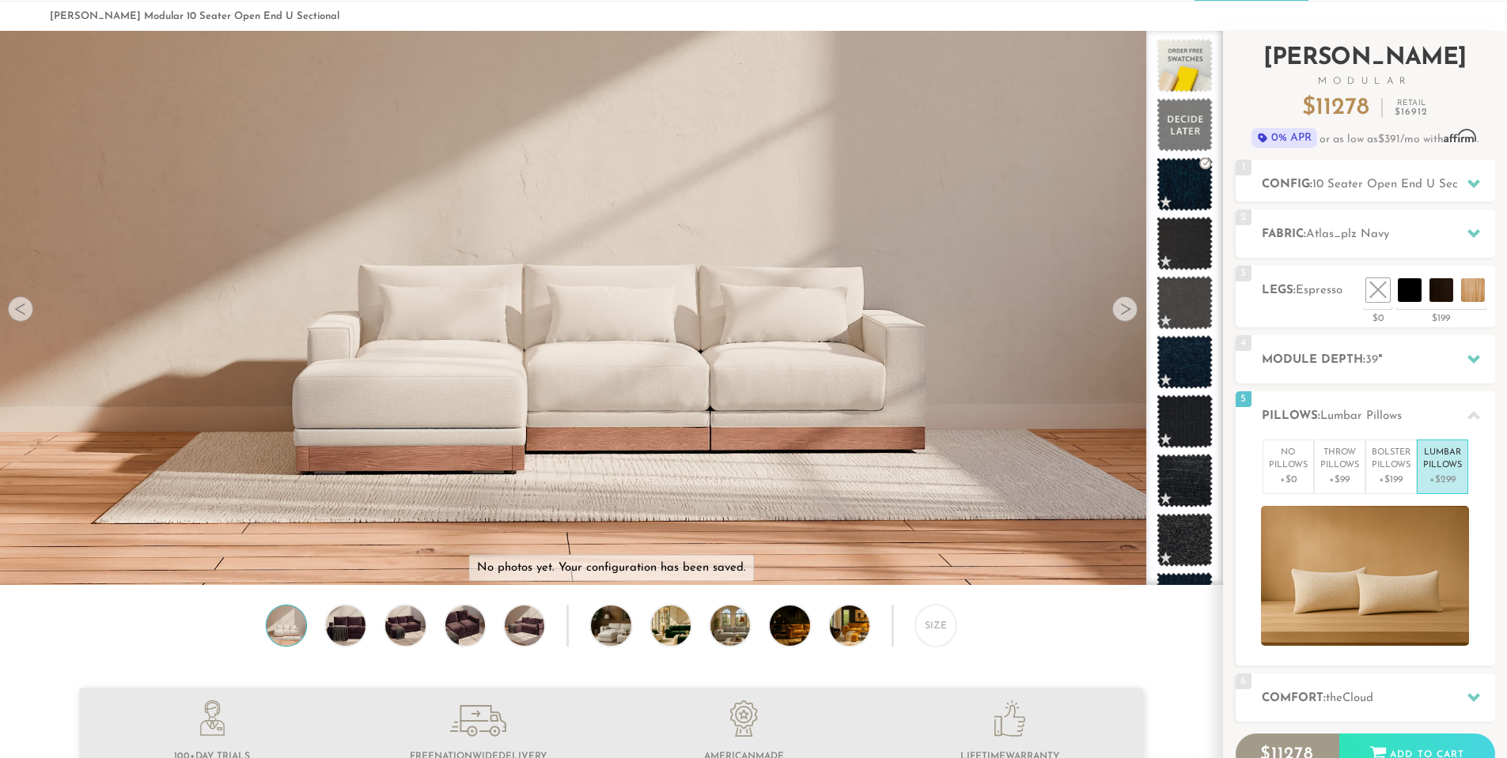
scroll to position [0, 0]
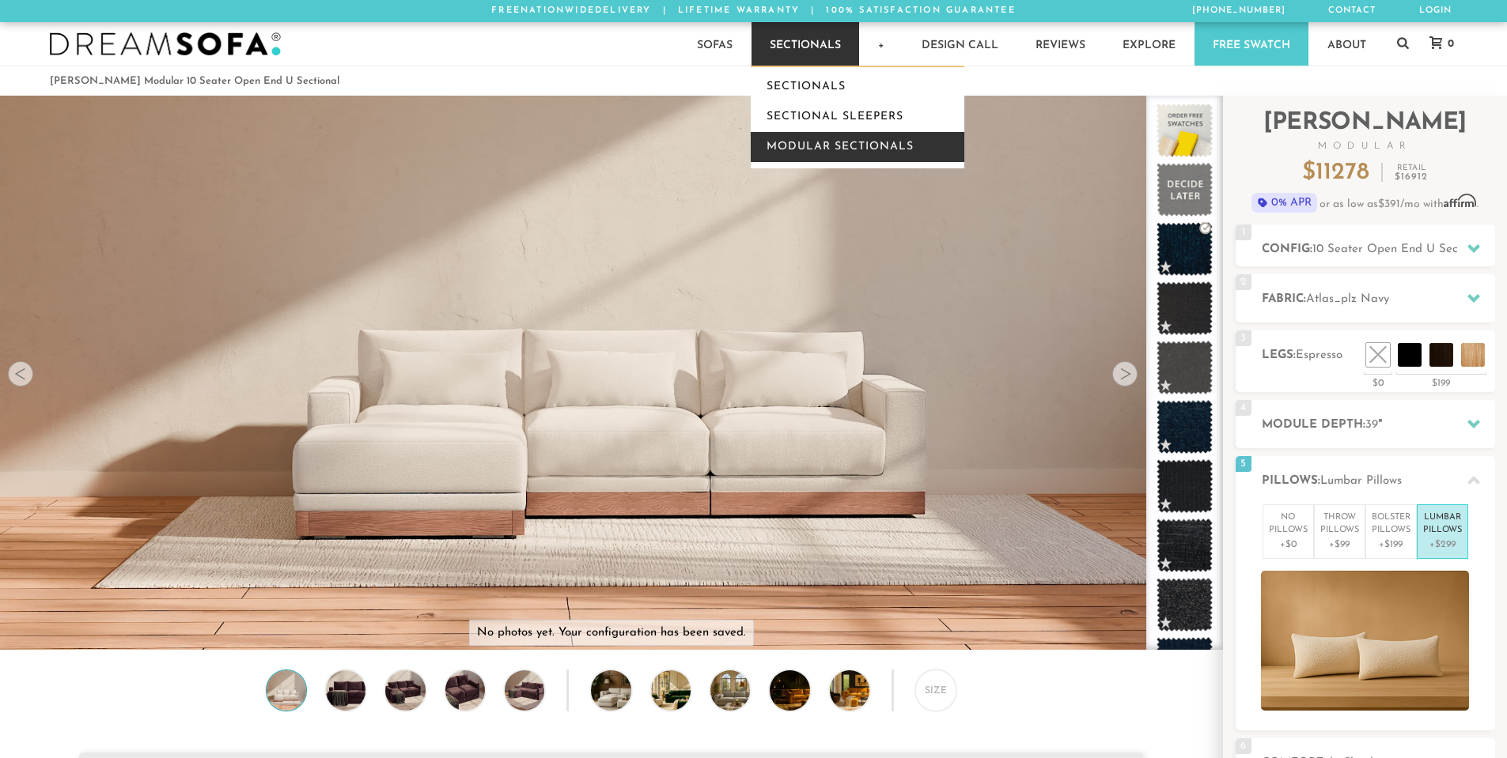
click at [823, 138] on link "Modular Sectionals" at bounding box center [858, 147] width 214 height 30
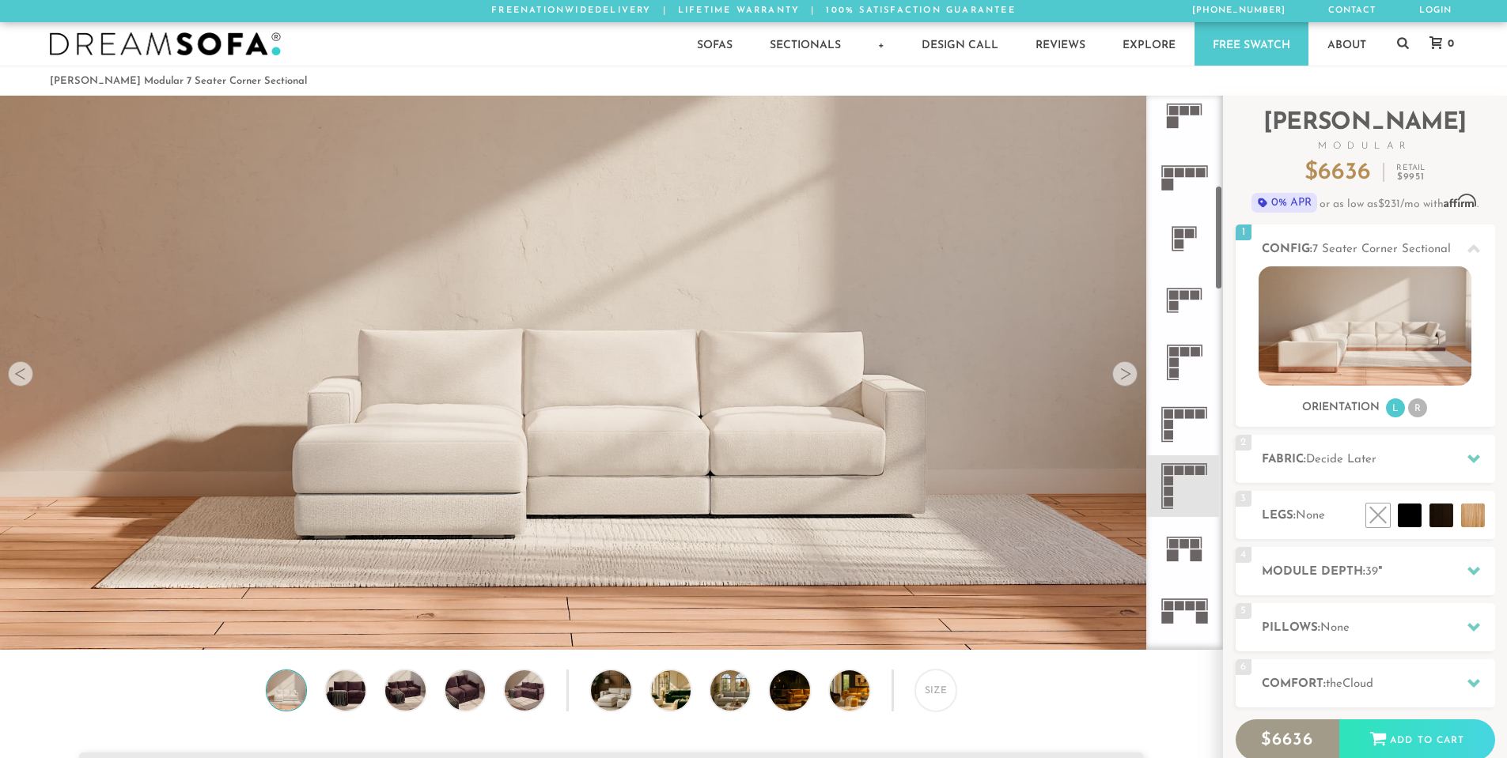
scroll to position [475, 0]
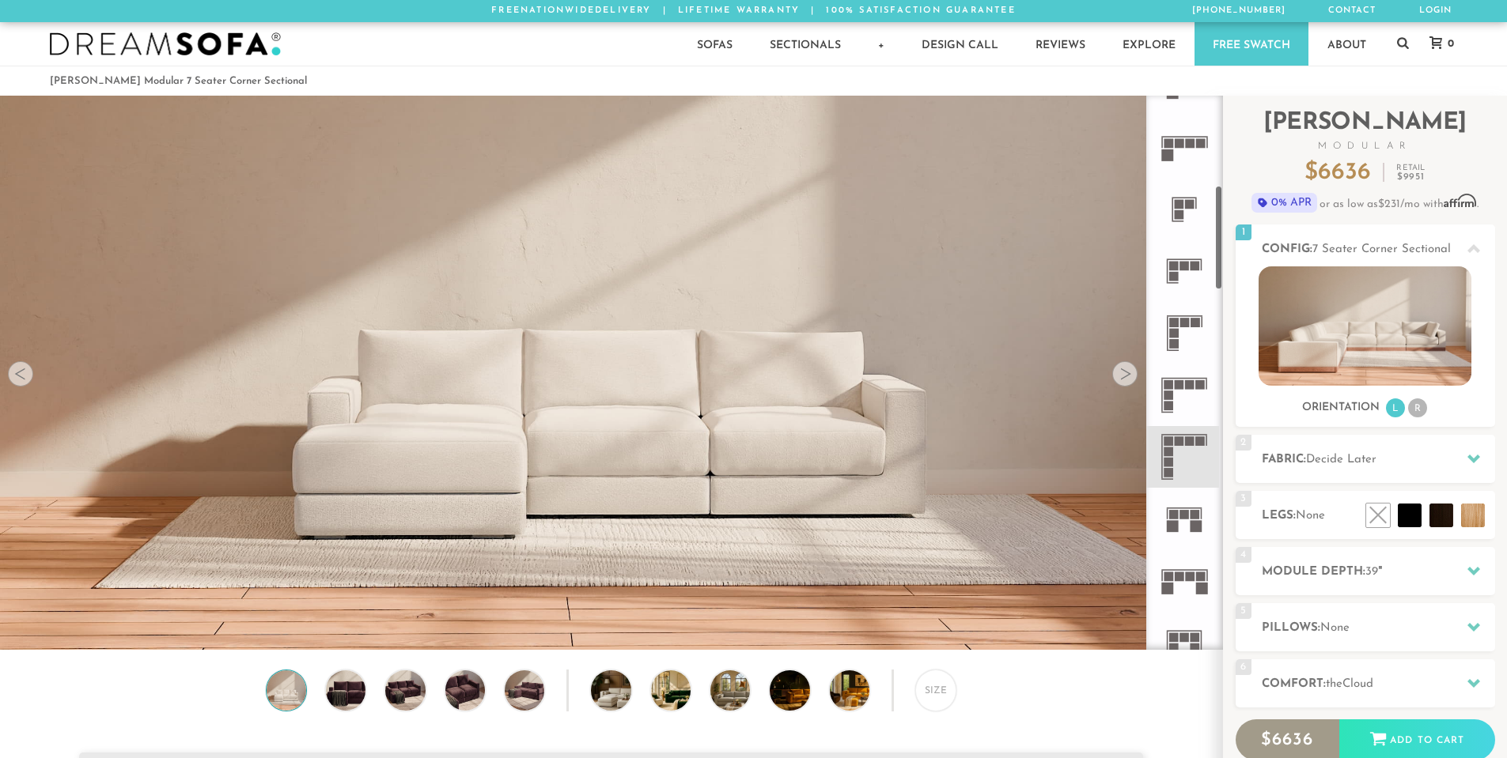
click at [1174, 445] on icon at bounding box center [1184, 457] width 62 height 62
click at [943, 695] on div "Size" at bounding box center [935, 690] width 41 height 41
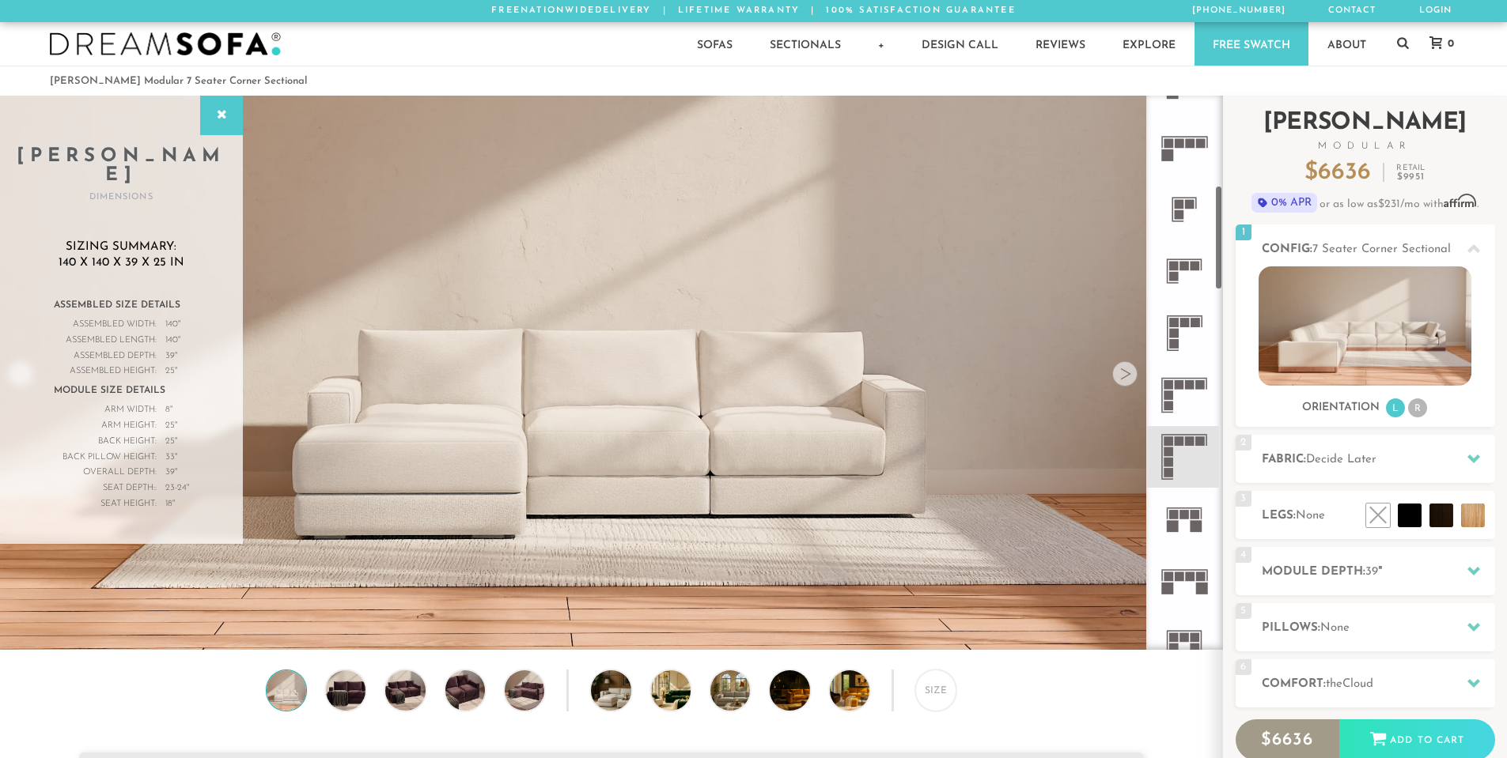
click at [1448, 129] on h2 "Landon Modular" at bounding box center [1364, 132] width 259 height 40
click at [221, 115] on icon at bounding box center [221, 115] width 17 height 13
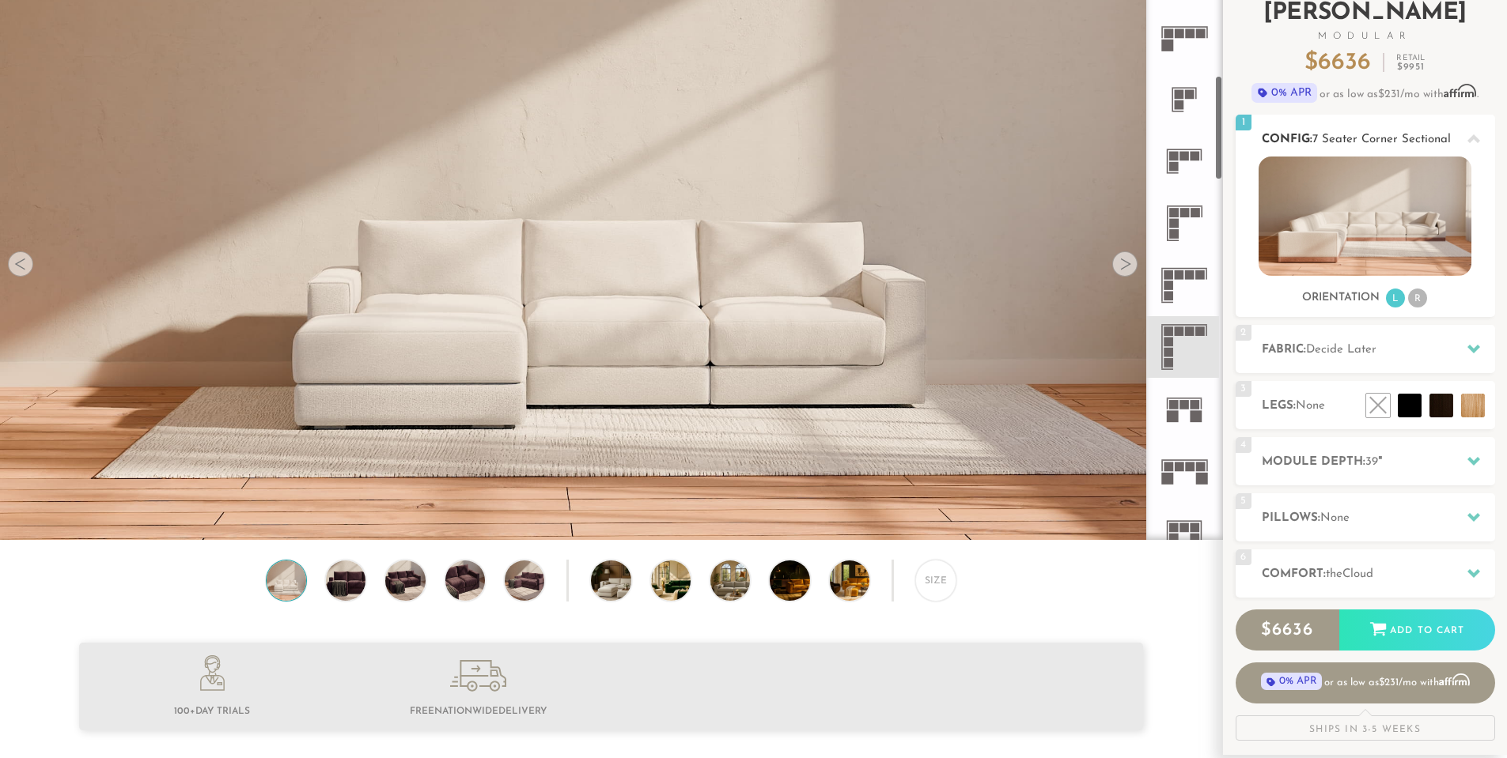
scroll to position [0, 0]
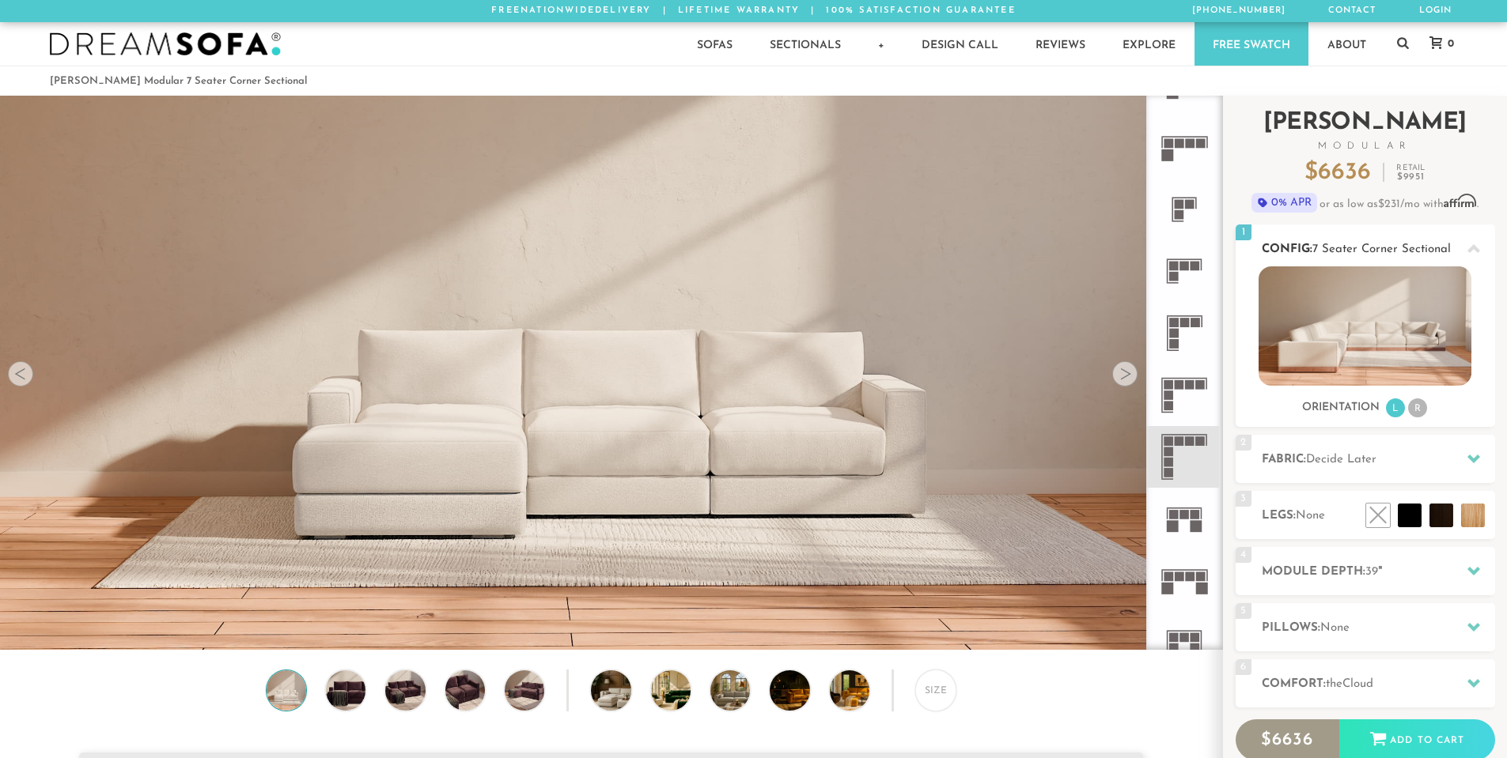
click at [1416, 407] on li "R" at bounding box center [1417, 408] width 19 height 19
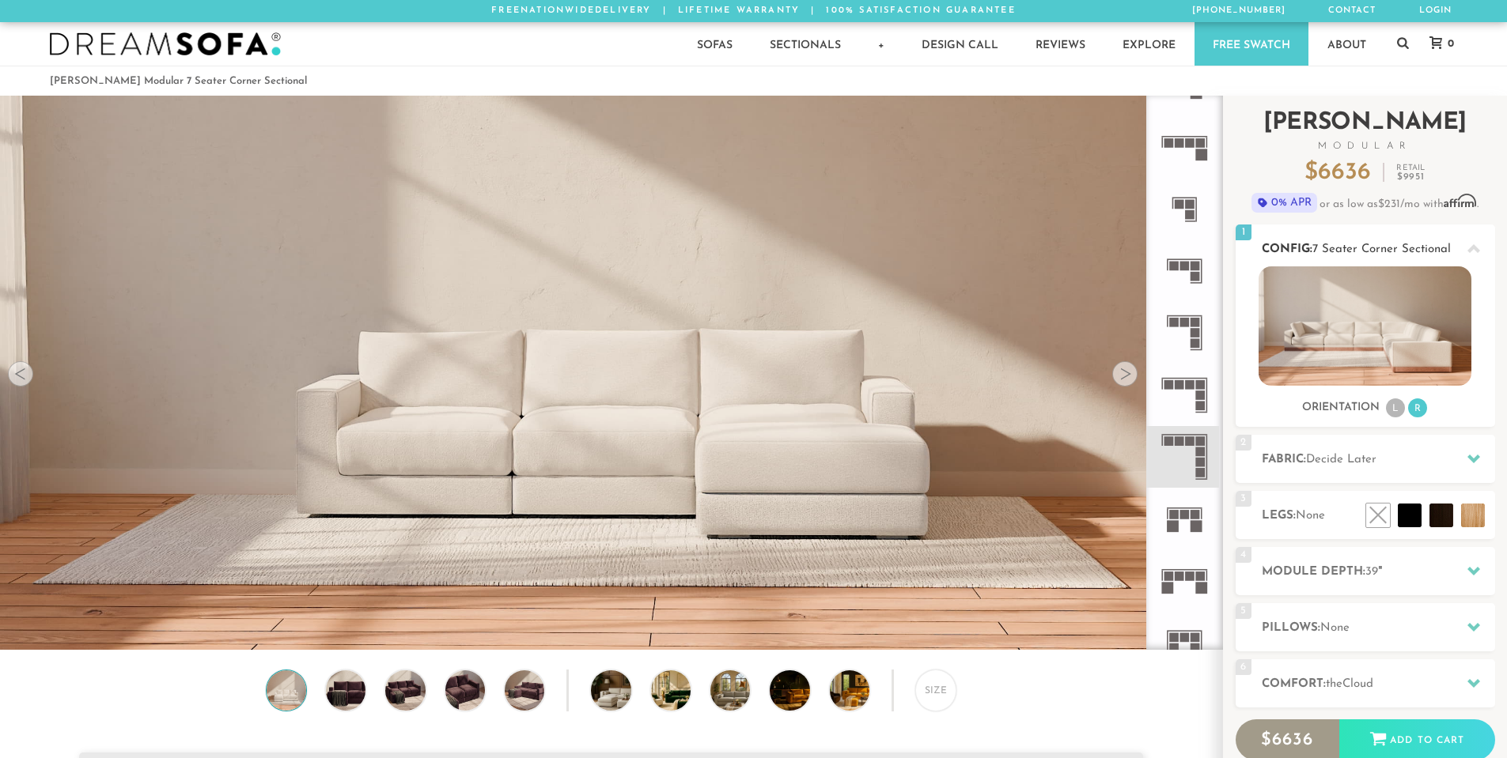
click at [1389, 407] on li "L" at bounding box center [1395, 408] width 19 height 19
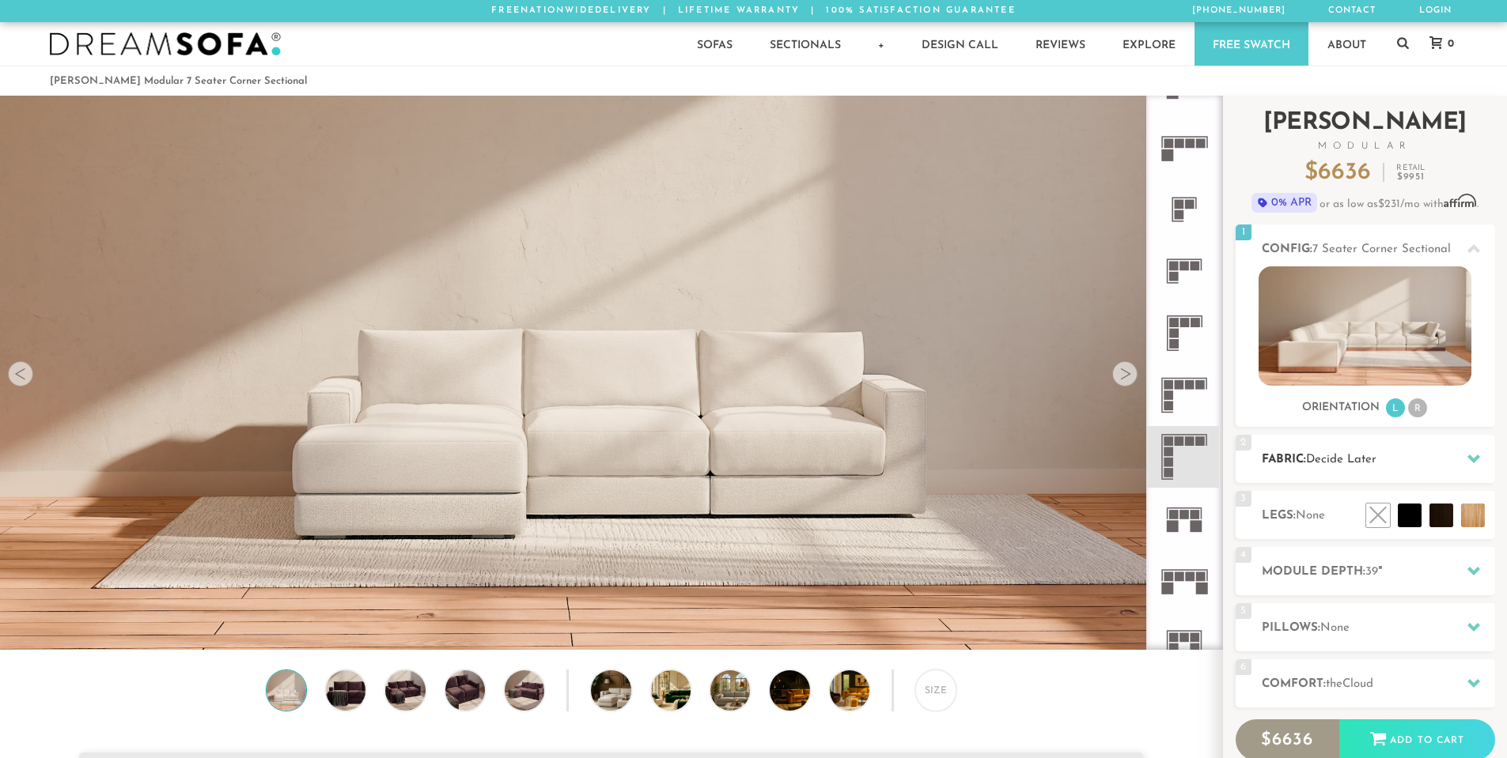
click at [1430, 459] on h2 "Fabric: Decide Later" at bounding box center [1378, 460] width 233 height 18
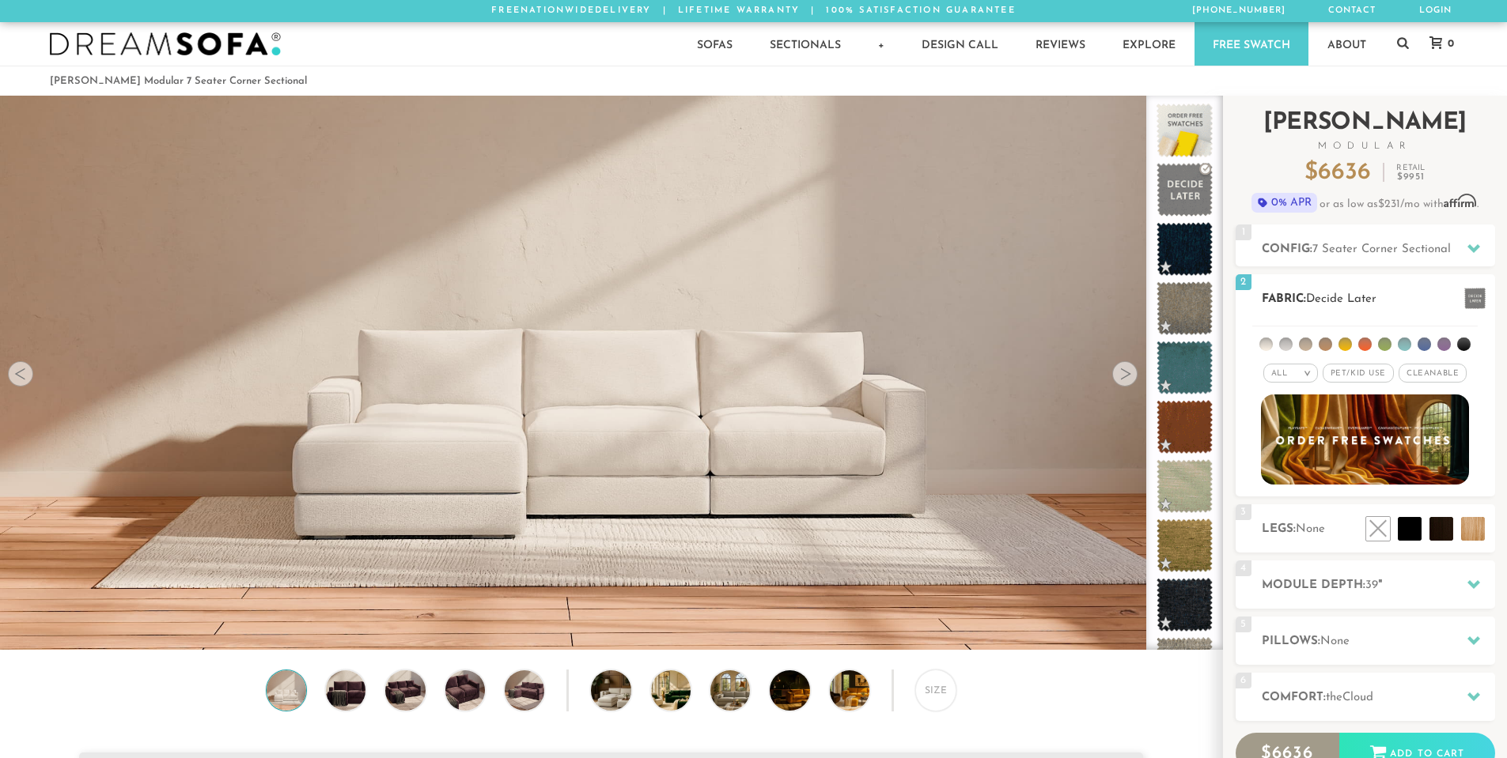
click at [1349, 369] on span "Pet/Kid Use x" at bounding box center [1357, 373] width 71 height 19
click at [1444, 378] on span "Cleanable x" at bounding box center [1438, 373] width 68 height 19
click at [1459, 345] on li at bounding box center [1463, 344] width 13 height 13
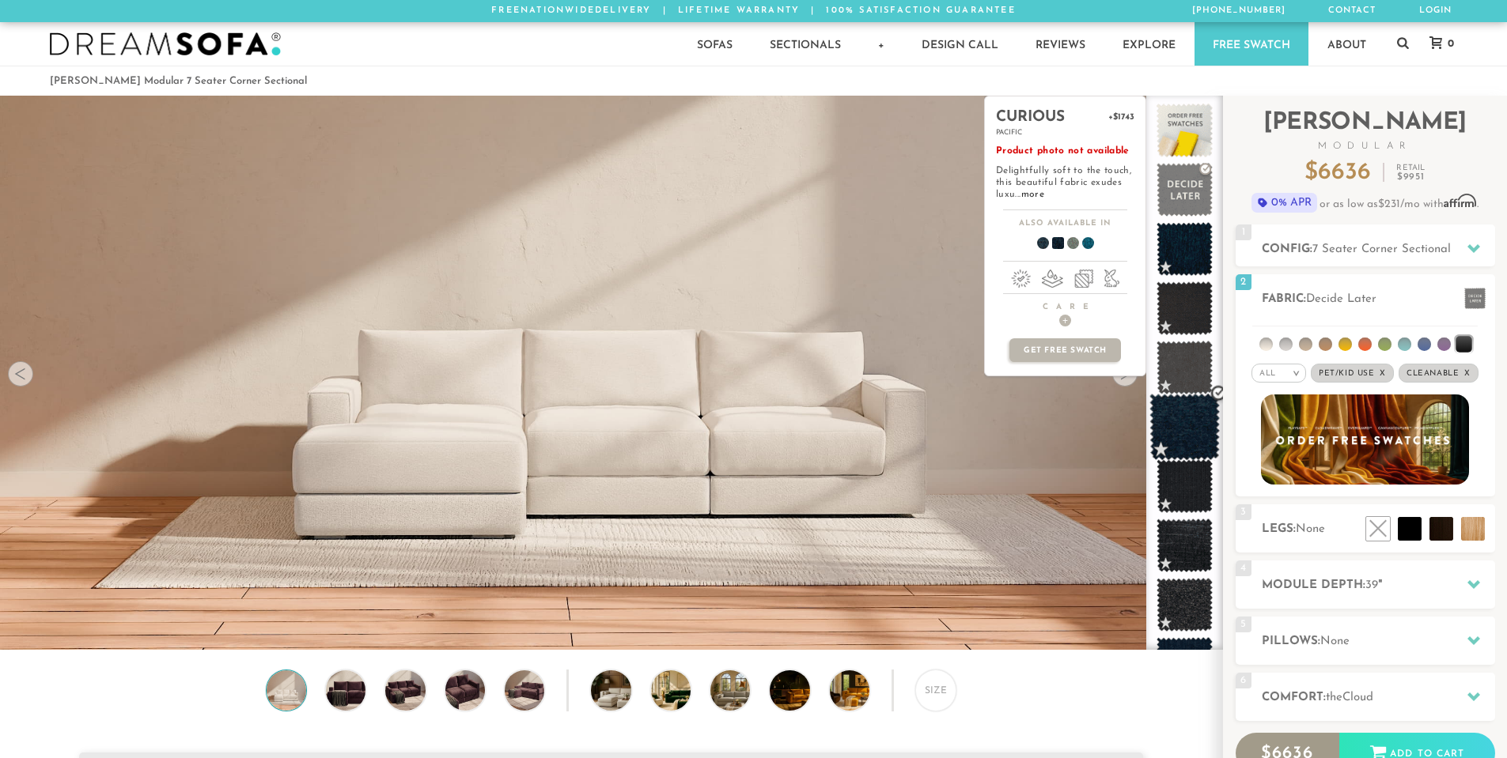
click at [1189, 426] on span at bounding box center [1184, 427] width 70 height 67
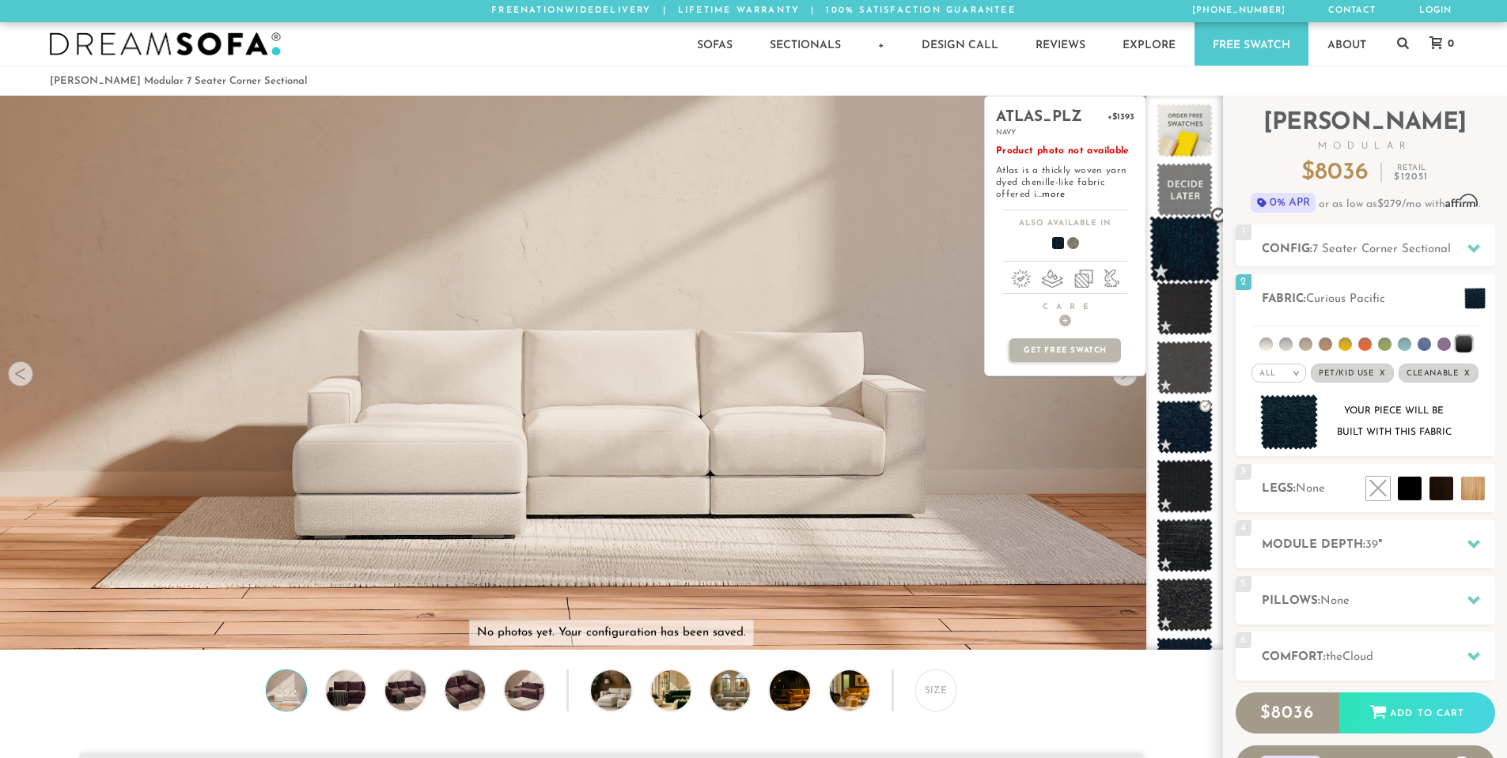
click at [1178, 263] on span at bounding box center [1184, 249] width 70 height 67
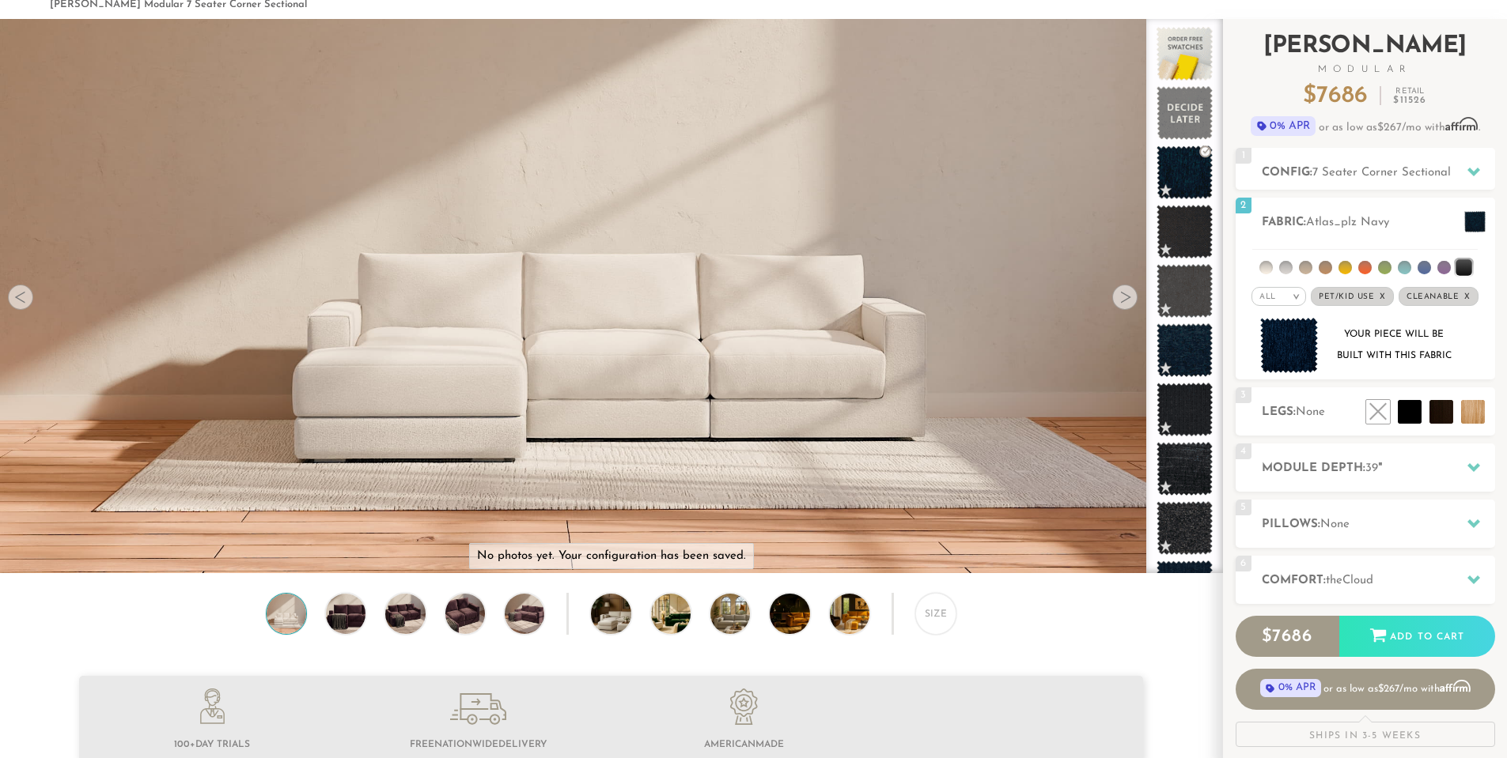
scroll to position [80, 0]
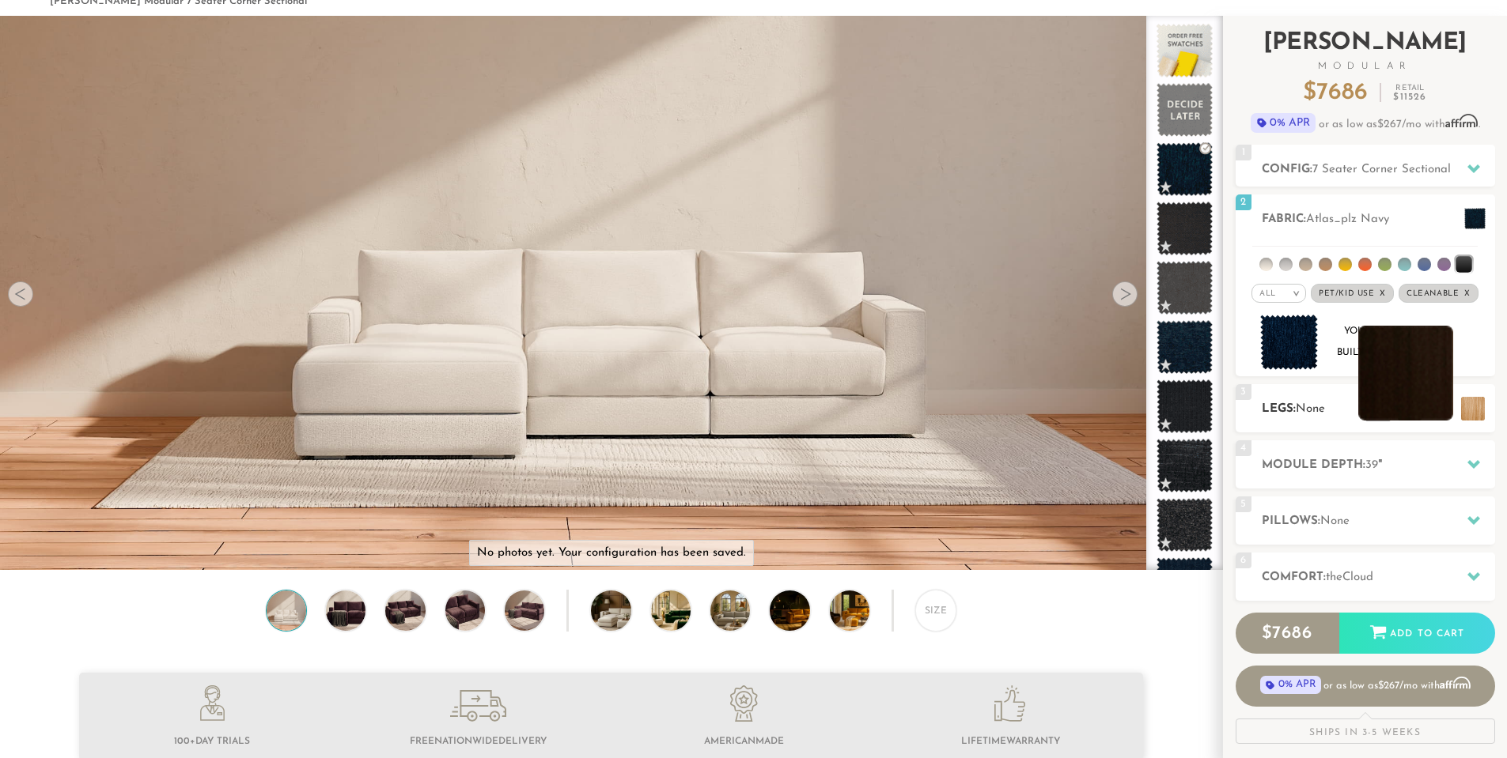
click at [1439, 410] on li at bounding box center [1405, 373] width 95 height 95
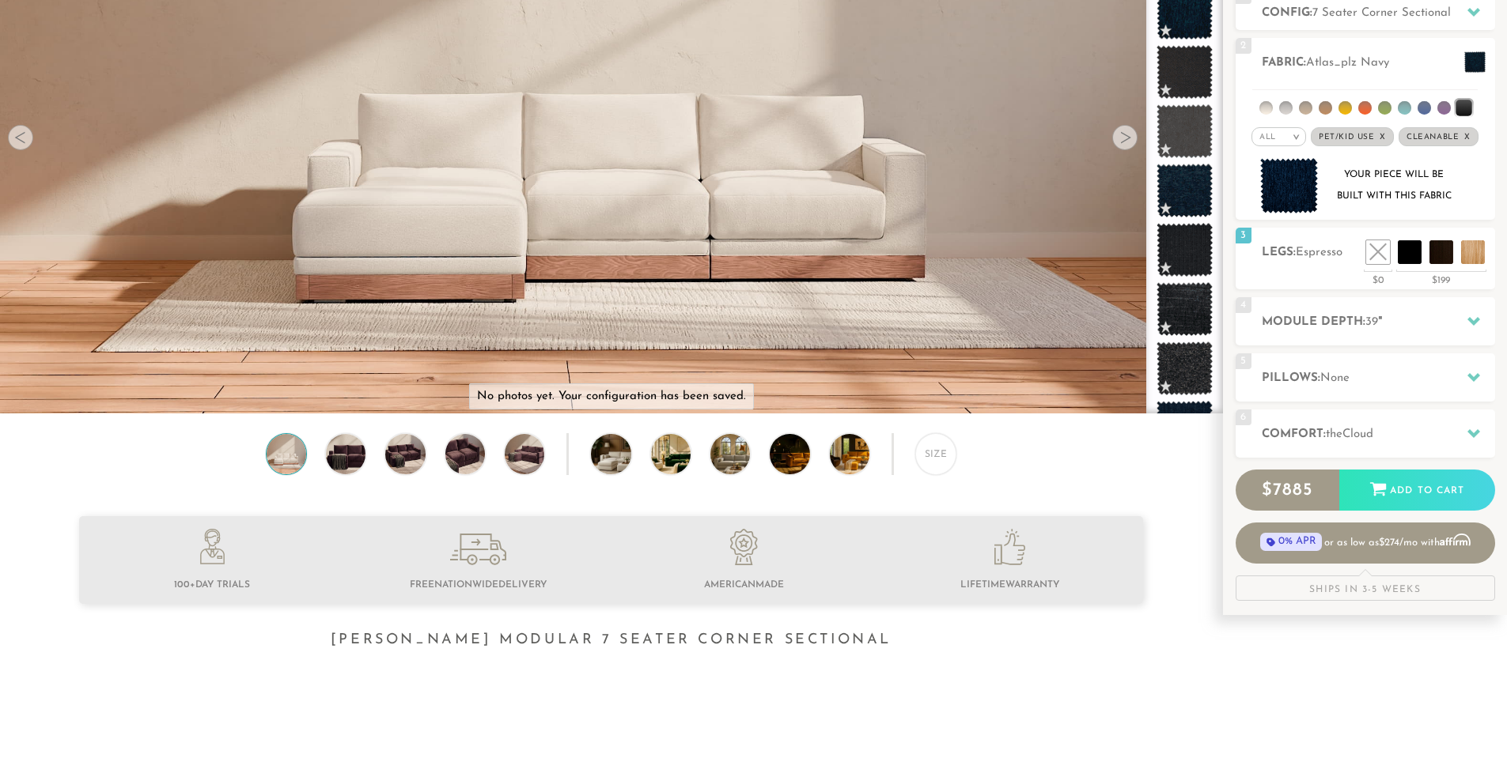
scroll to position [238, 0]
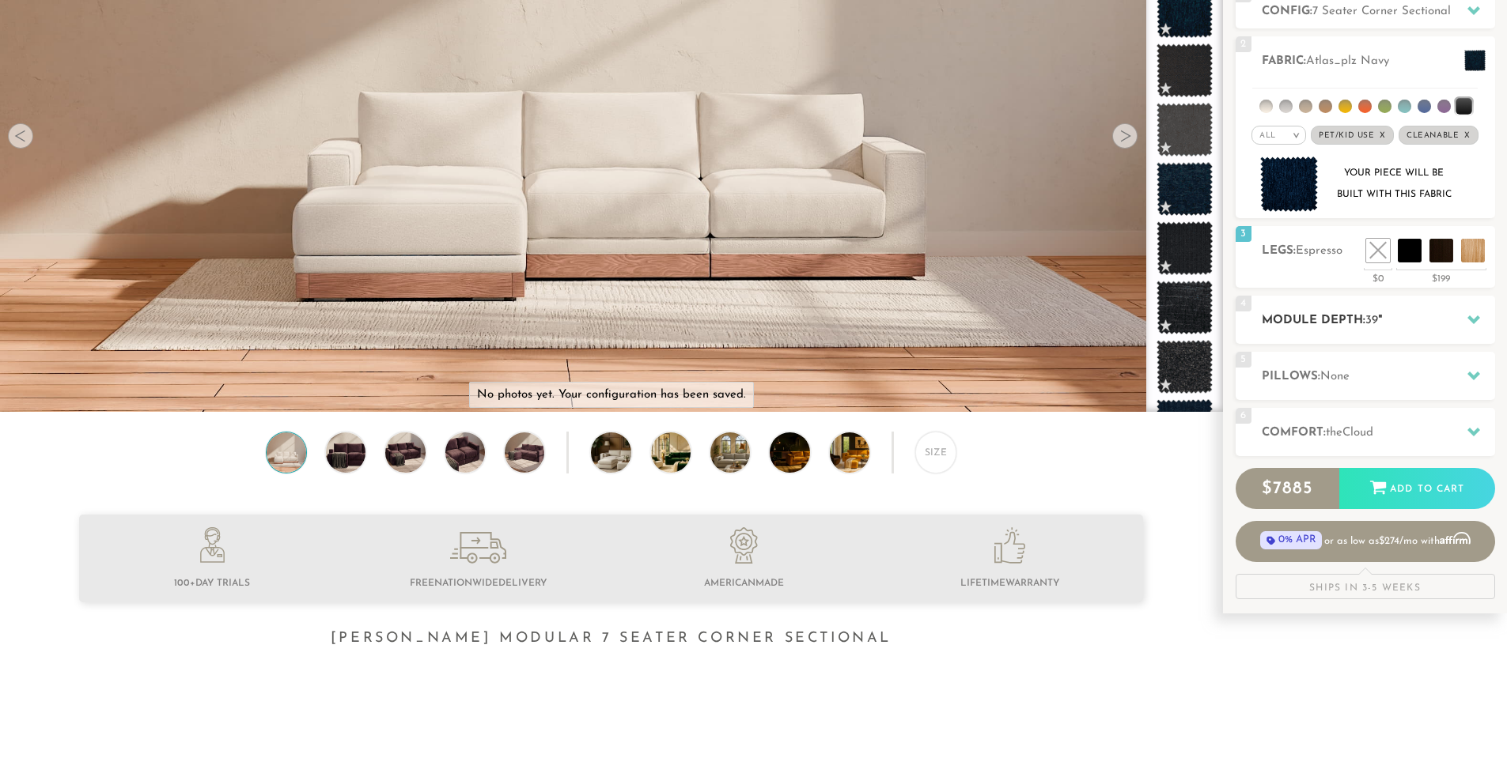
click at [1477, 320] on icon at bounding box center [1473, 320] width 13 height 9
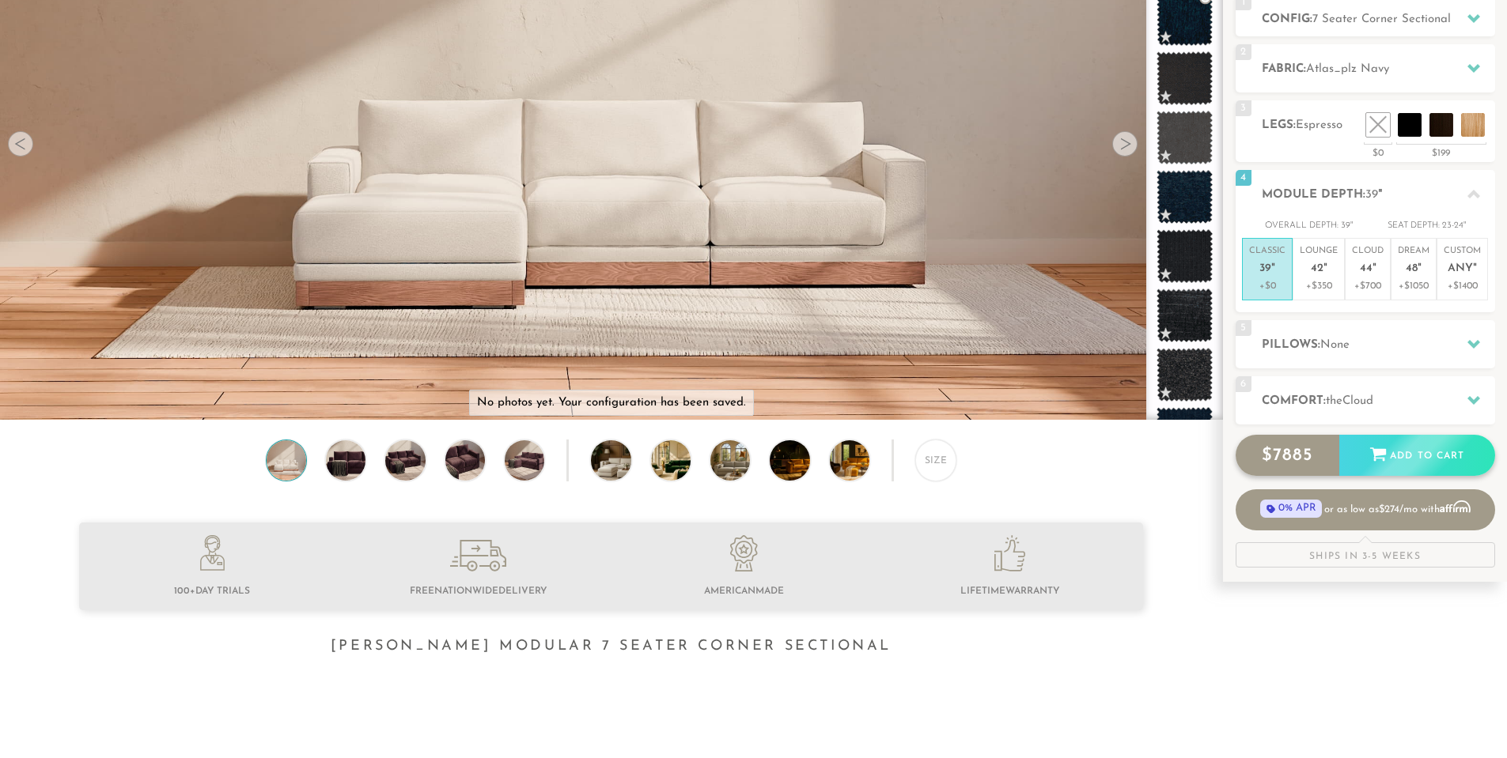
scroll to position [237, 0]
